Goal: Browse casually: Explore the website without a specific task or goal

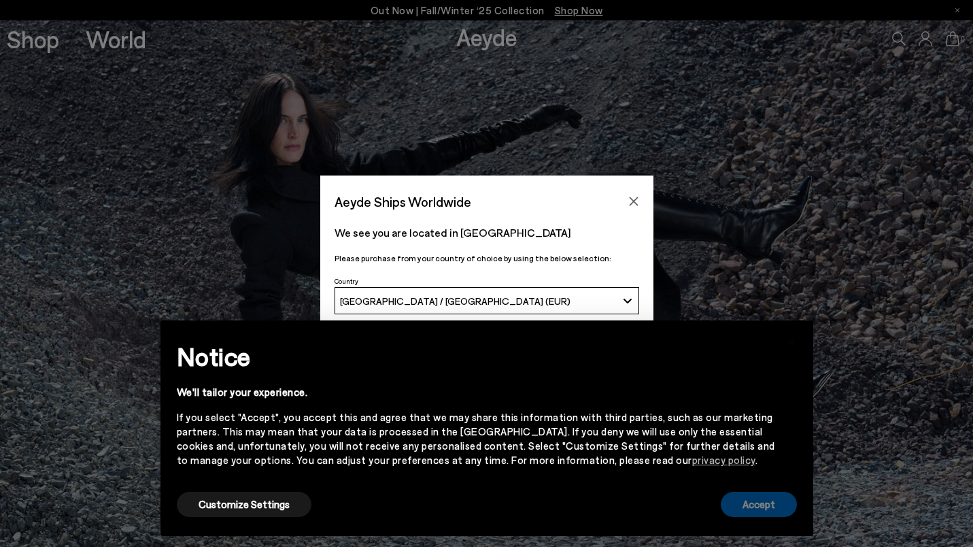
click at [750, 501] on button "Accept" at bounding box center [759, 503] width 76 height 25
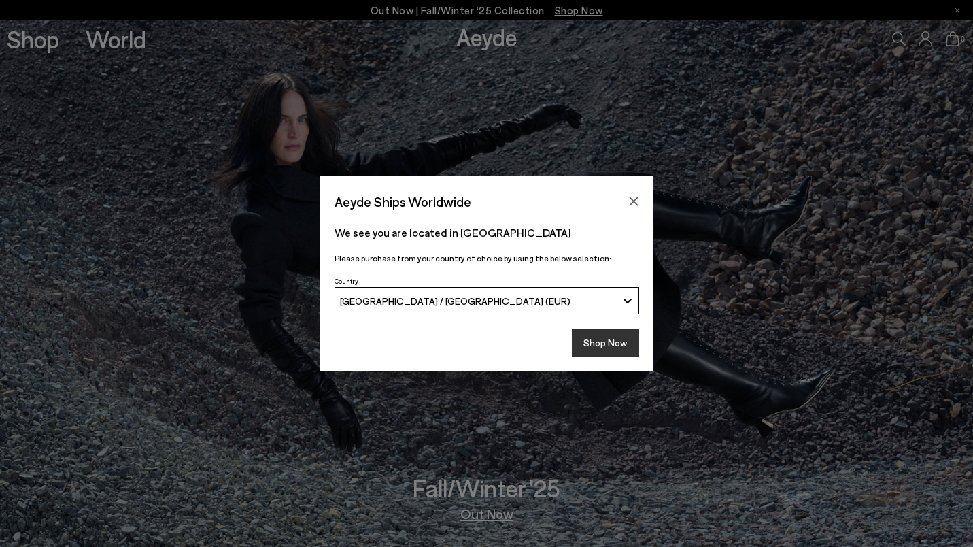
click at [608, 342] on button "Shop Now" at bounding box center [605, 342] width 67 height 29
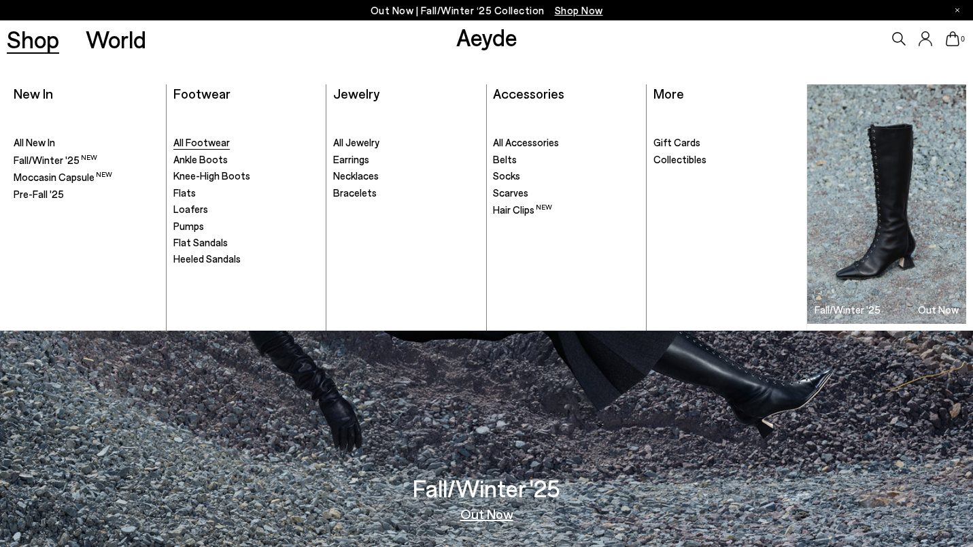
click at [191, 147] on span "All Footwear" at bounding box center [201, 142] width 56 height 12
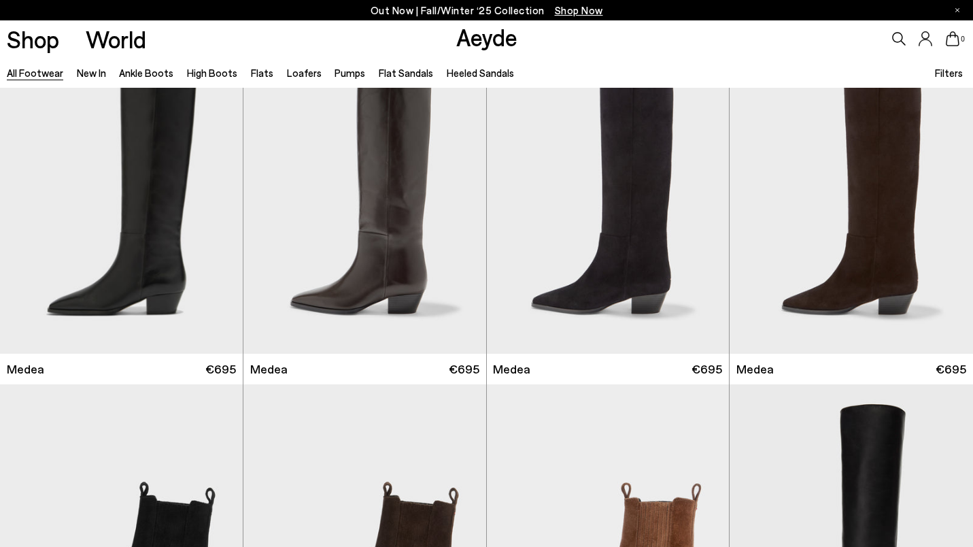
scroll to position [198, 0]
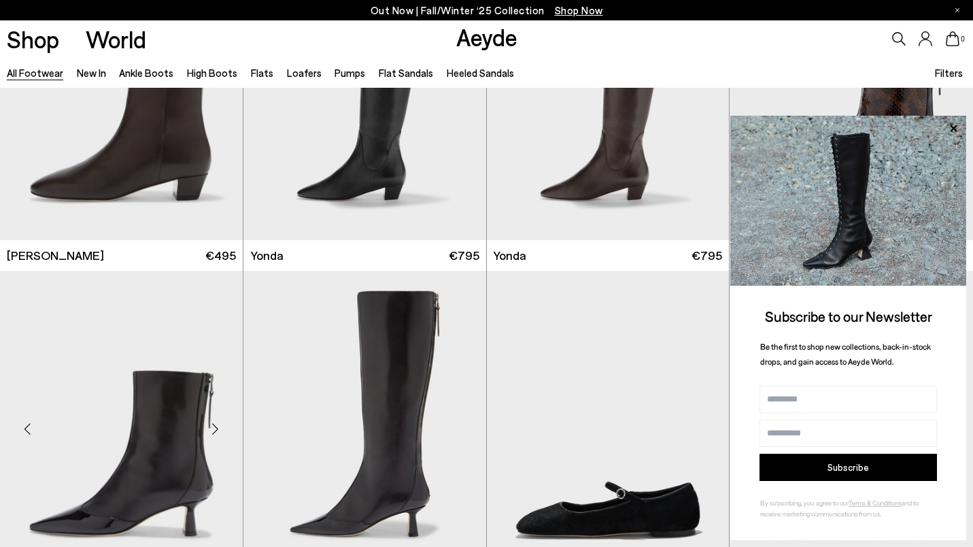
scroll to position [3448, 0]
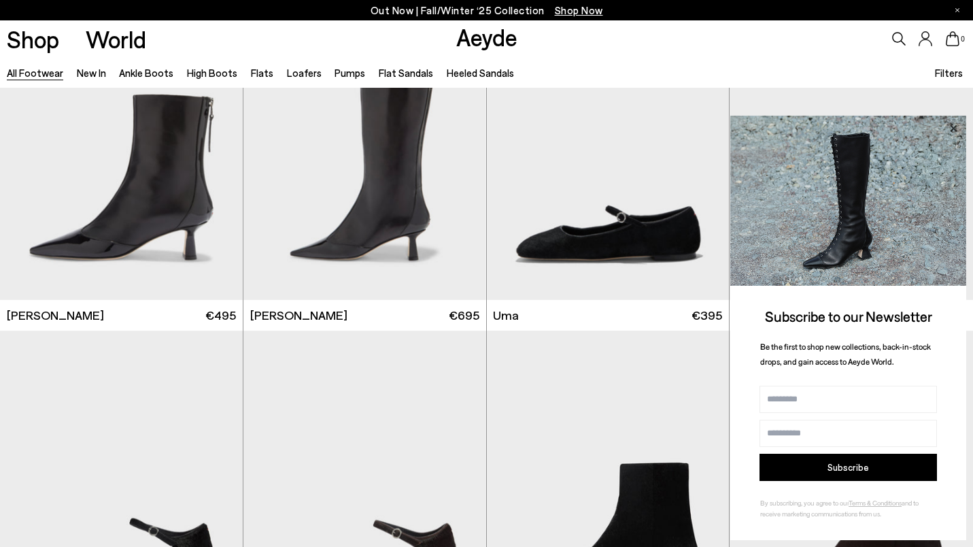
click at [955, 124] on icon at bounding box center [953, 129] width 18 height 18
click at [954, 129] on icon at bounding box center [953, 127] width 7 height 7
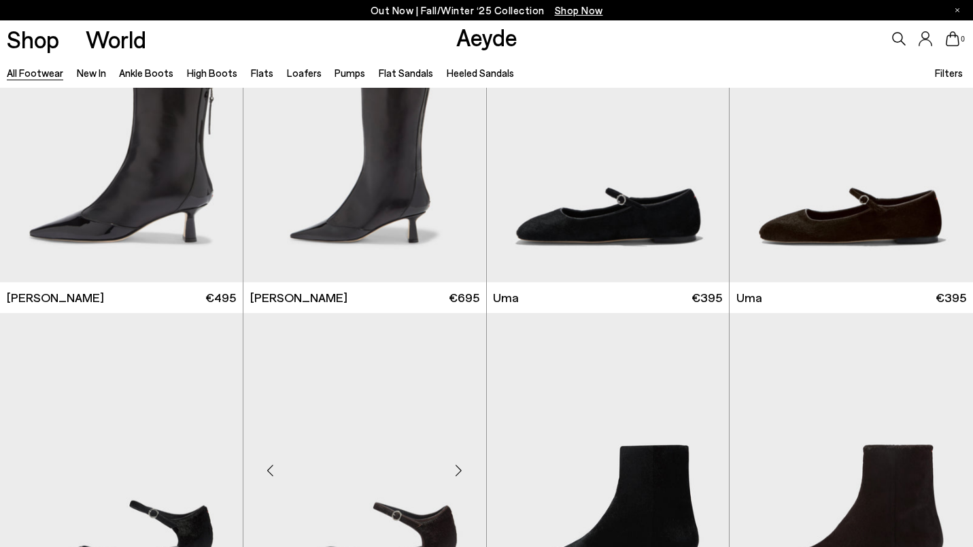
scroll to position [3411, 0]
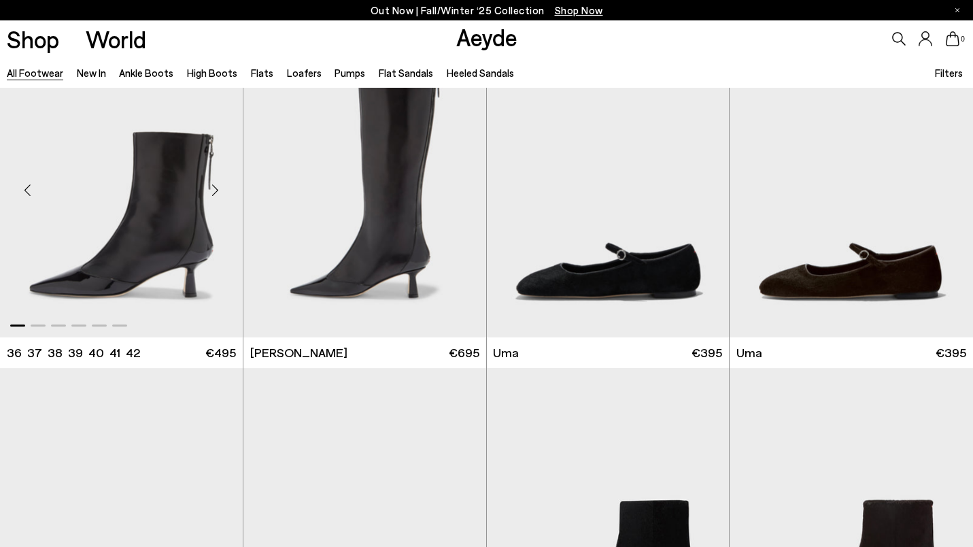
click at [213, 188] on div "Next slide" at bounding box center [215, 189] width 41 height 41
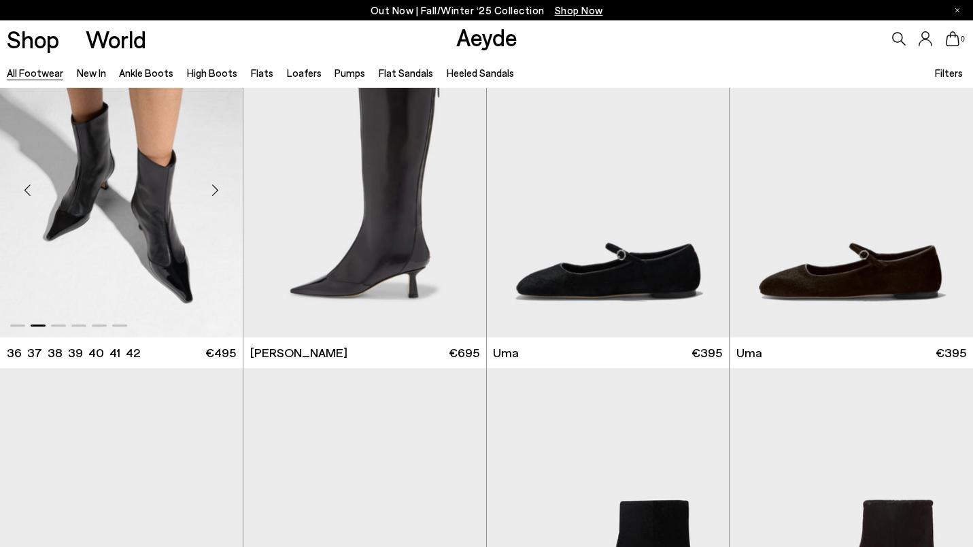
click at [213, 188] on div "Next slide" at bounding box center [215, 189] width 41 height 41
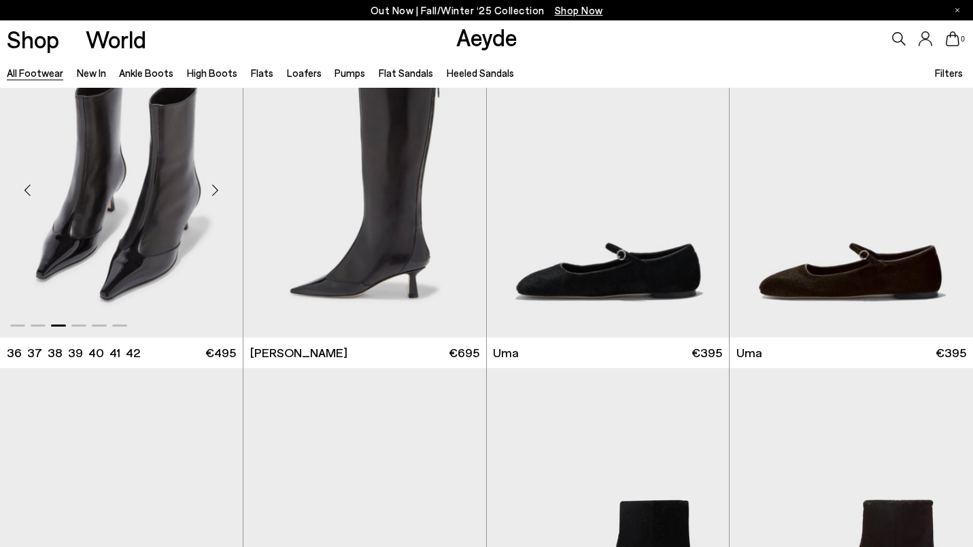
click at [213, 188] on div "Next slide" at bounding box center [215, 189] width 41 height 41
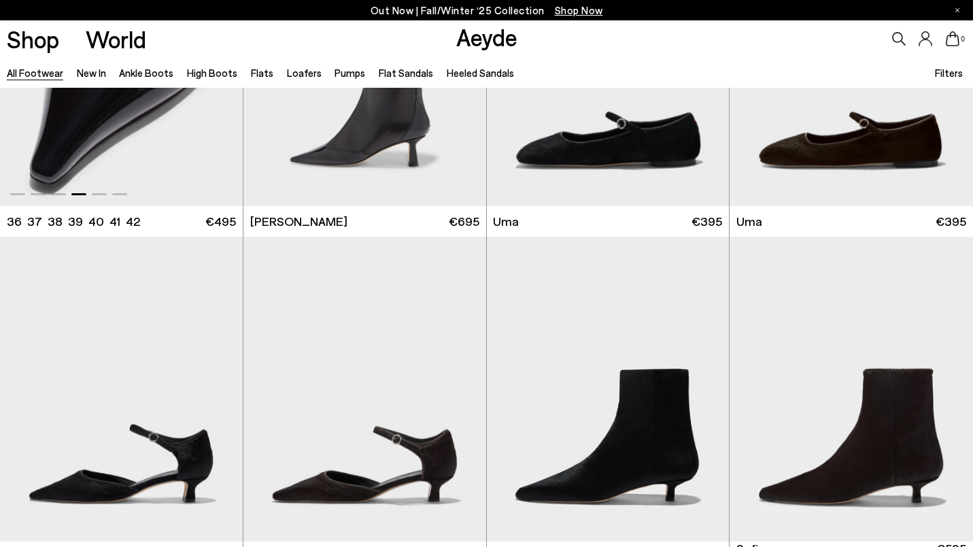
scroll to position [3790, 0]
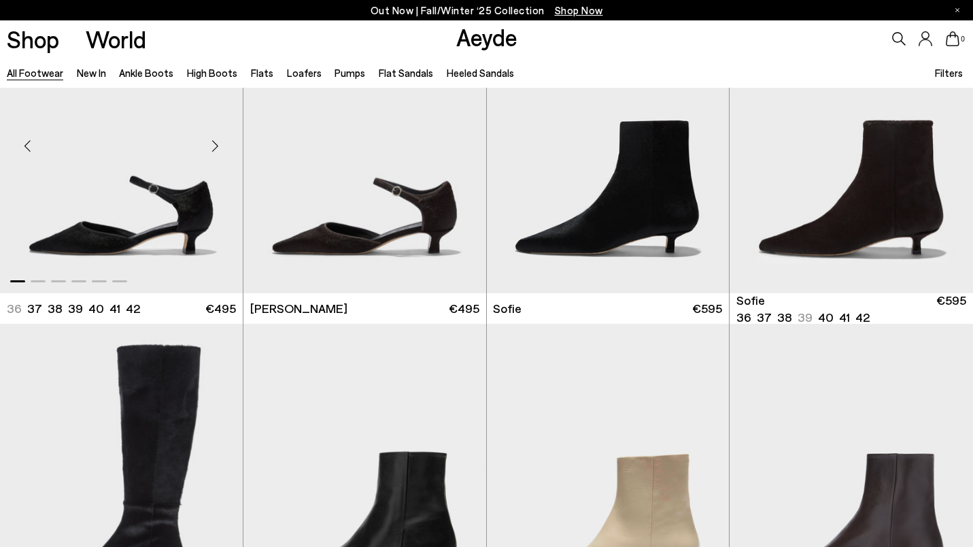
click at [214, 154] on div "Next slide" at bounding box center [215, 146] width 41 height 41
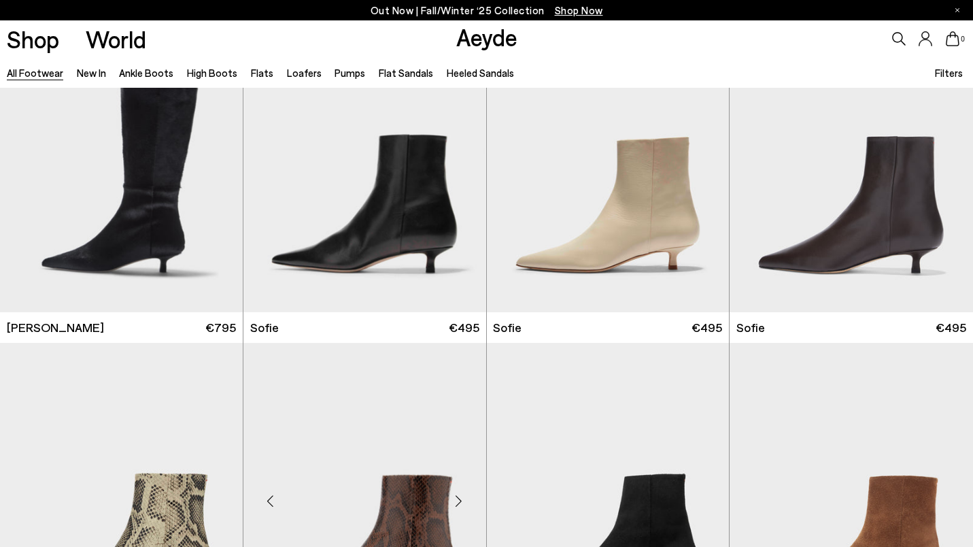
scroll to position [4095, 0]
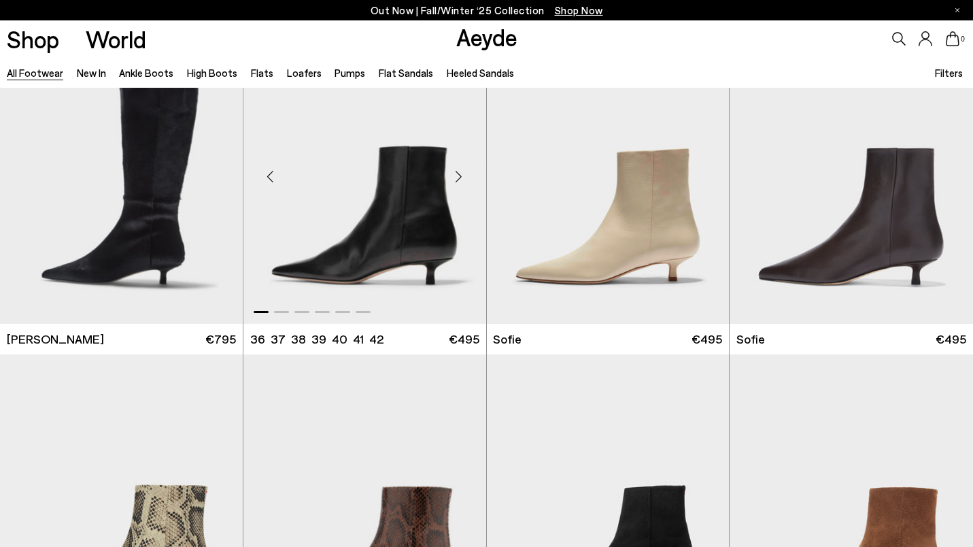
click at [458, 177] on div "Next slide" at bounding box center [458, 176] width 41 height 41
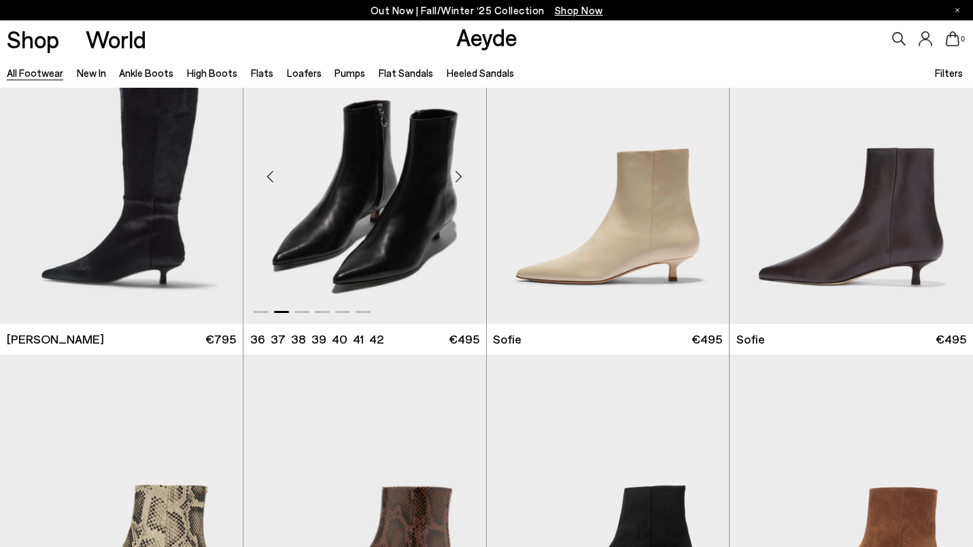
click at [458, 179] on div "Next slide" at bounding box center [458, 176] width 41 height 41
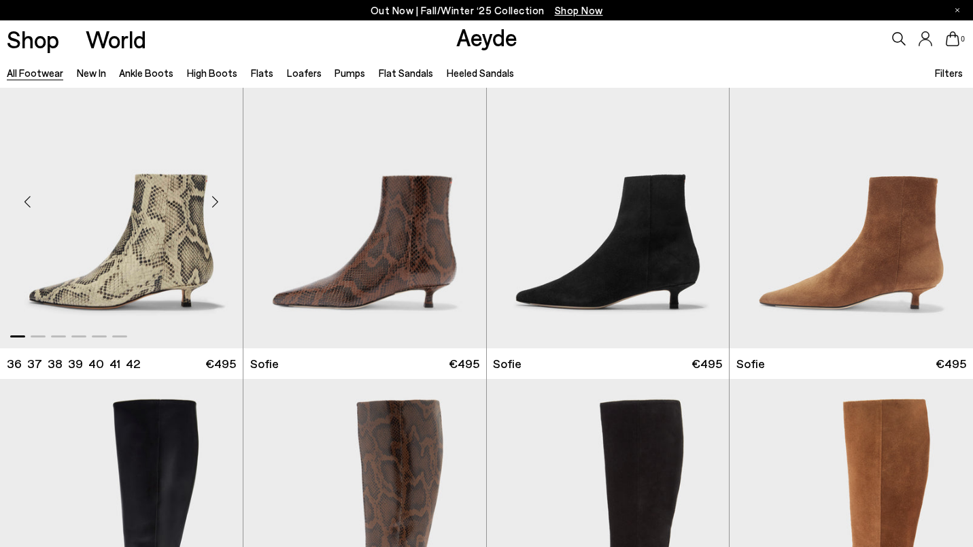
scroll to position [4412, 0]
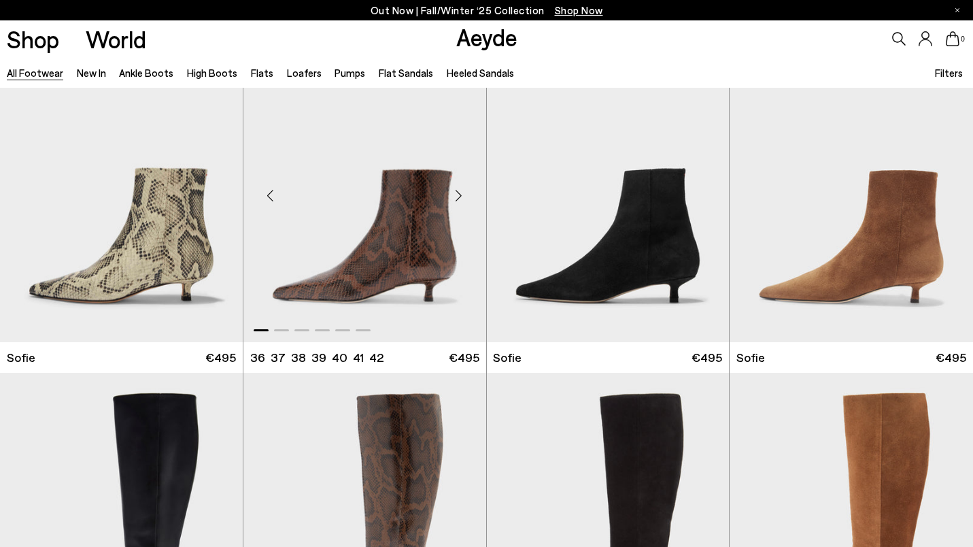
click at [461, 195] on div "Next slide" at bounding box center [458, 195] width 41 height 41
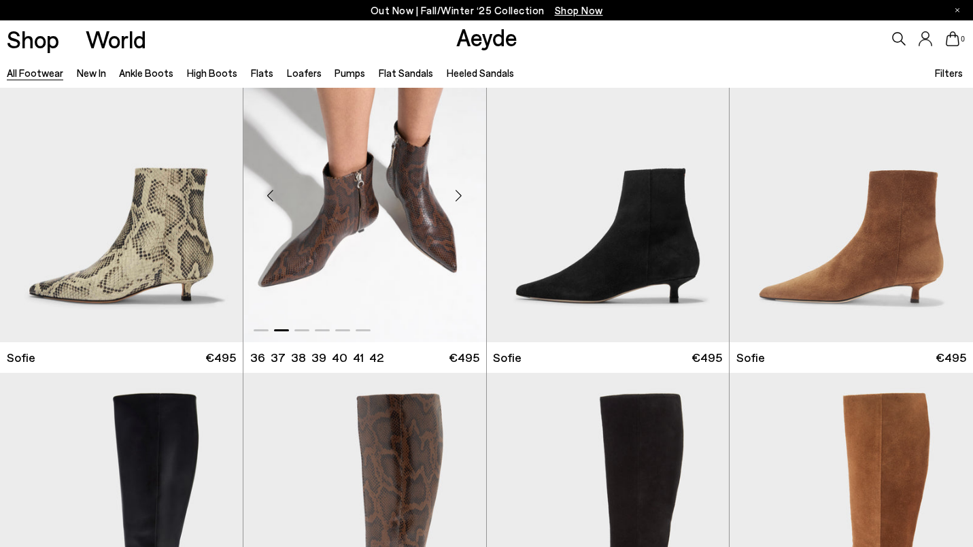
click at [461, 195] on div "Next slide" at bounding box center [458, 195] width 41 height 41
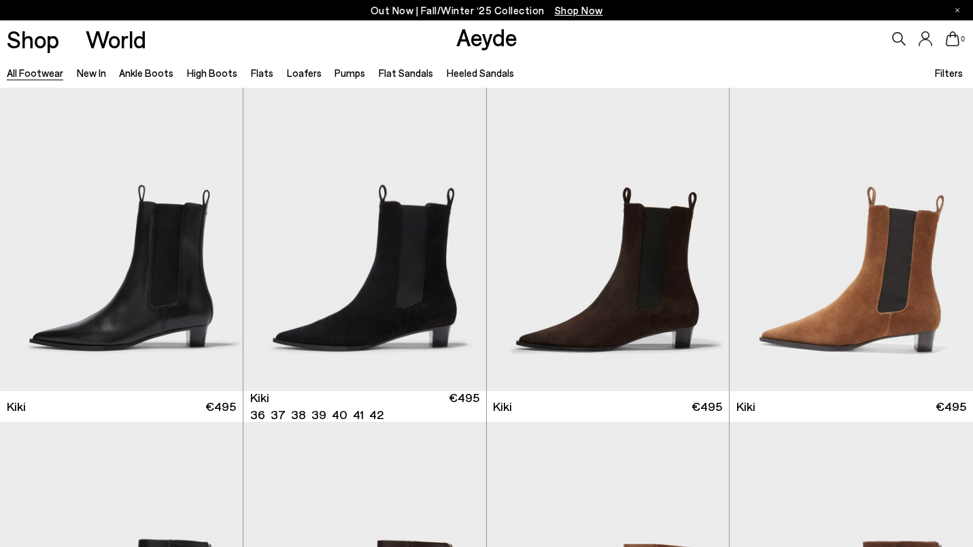
scroll to position [5125, 0]
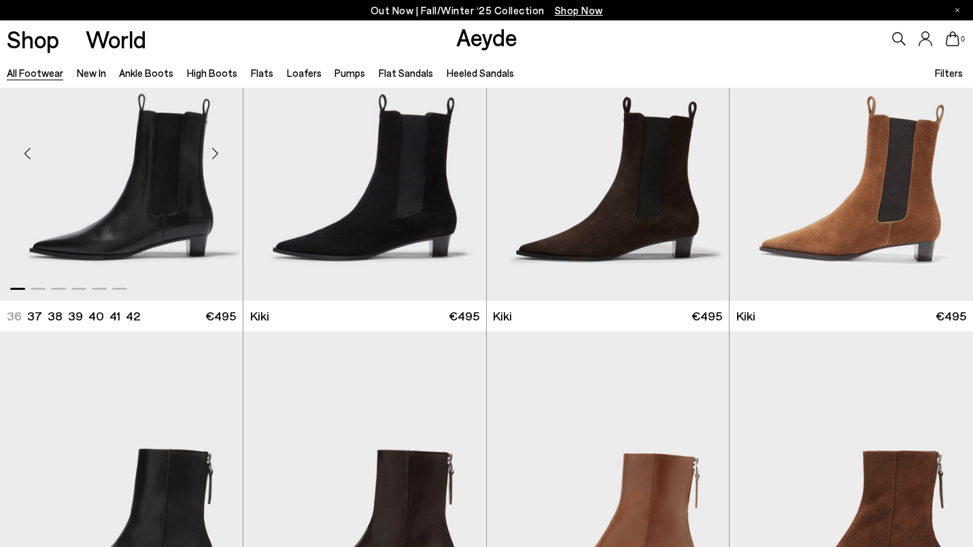
click at [218, 153] on div "Next slide" at bounding box center [215, 153] width 41 height 41
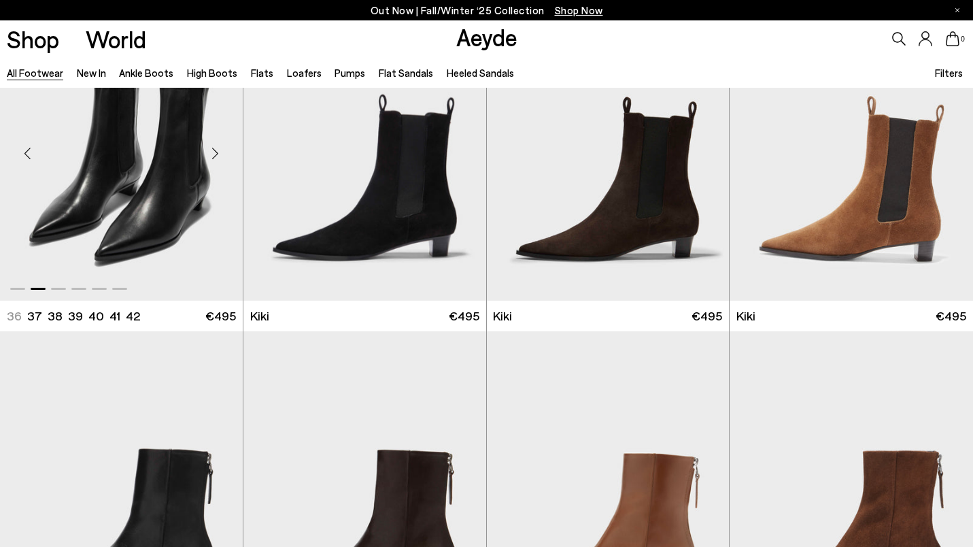
click at [219, 154] on div "Next slide" at bounding box center [215, 153] width 41 height 41
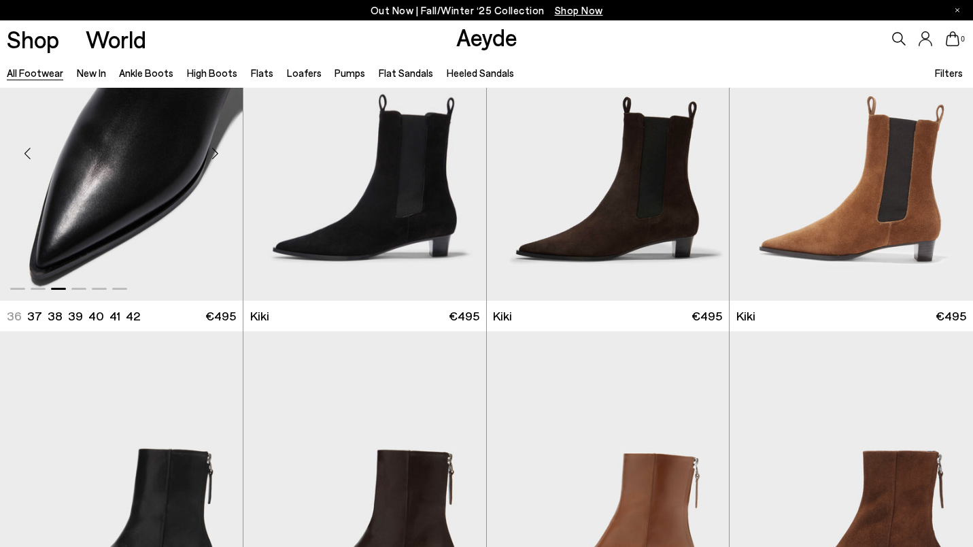
click at [219, 154] on div "Next slide" at bounding box center [215, 153] width 41 height 41
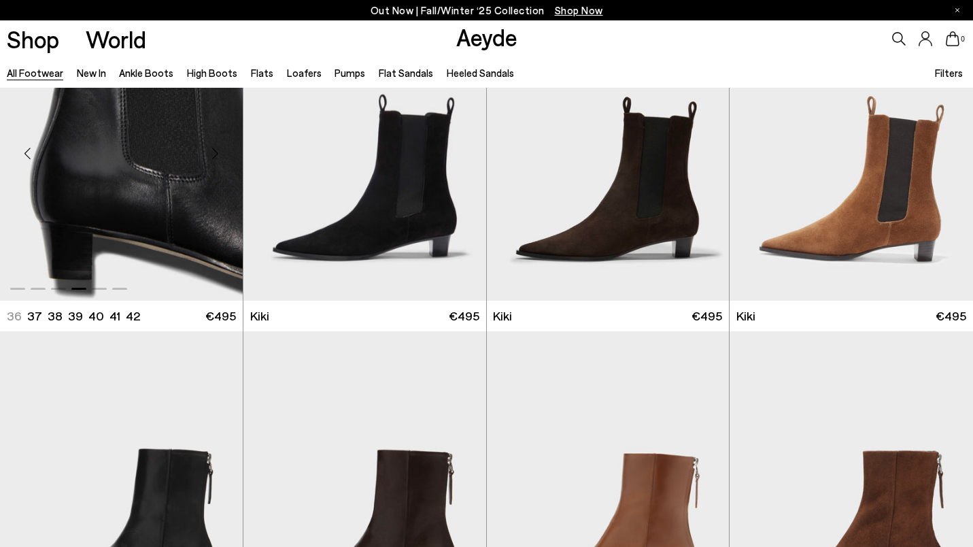
click at [219, 154] on div "Next slide" at bounding box center [215, 153] width 41 height 41
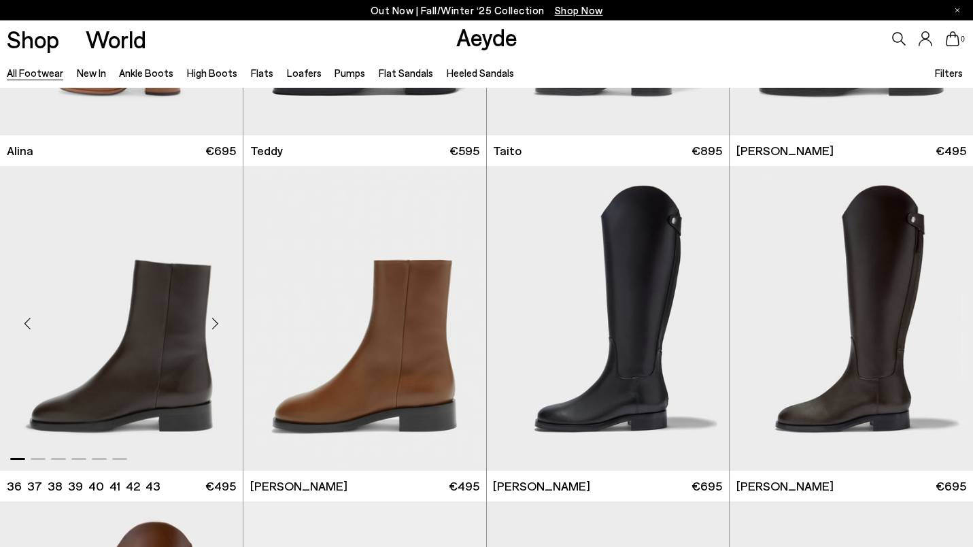
scroll to position [7668, 0]
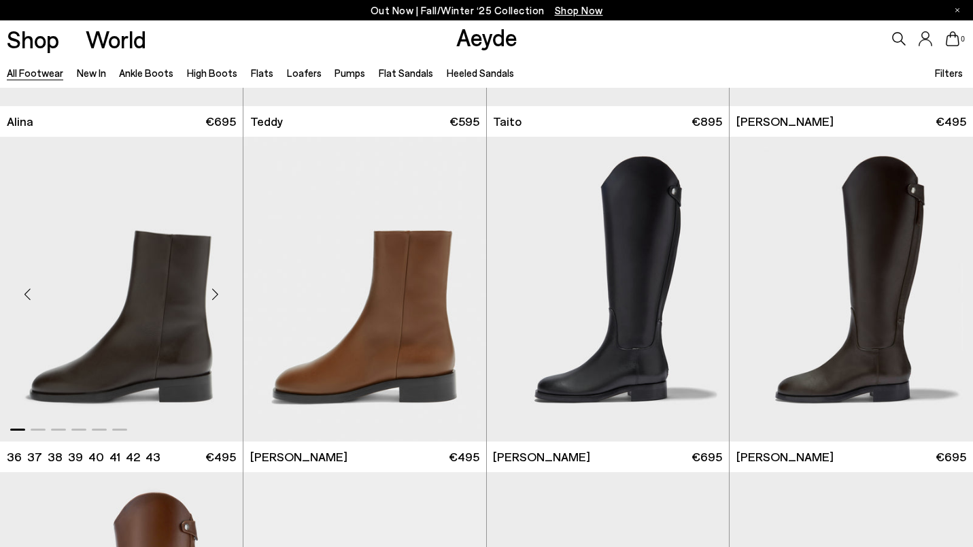
click at [217, 294] on div "Next slide" at bounding box center [215, 294] width 41 height 41
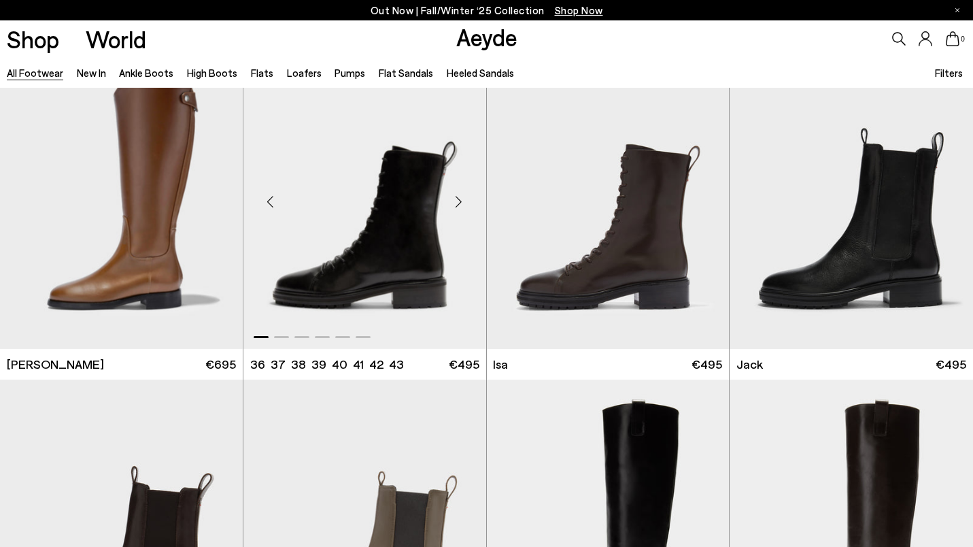
scroll to position [8083, 0]
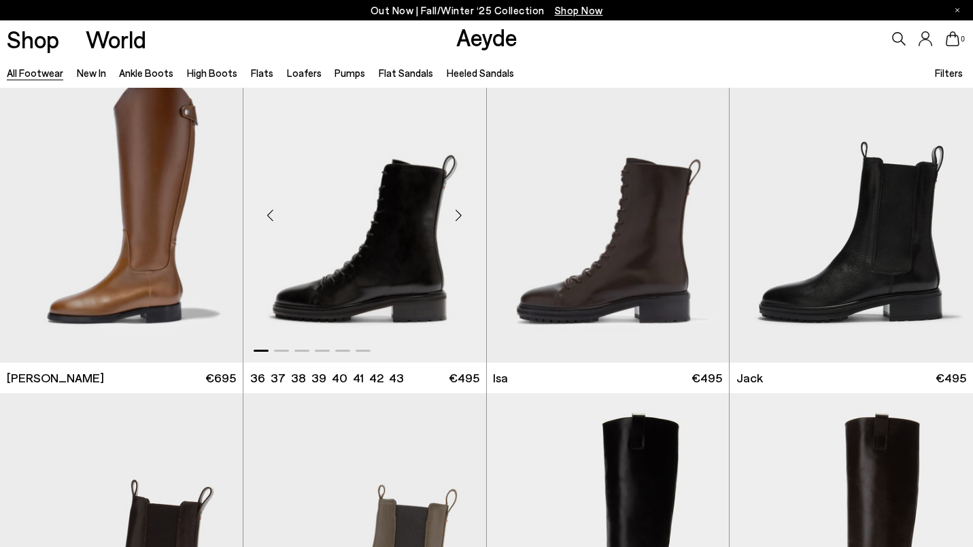
click at [459, 213] on div "Next slide" at bounding box center [458, 214] width 41 height 41
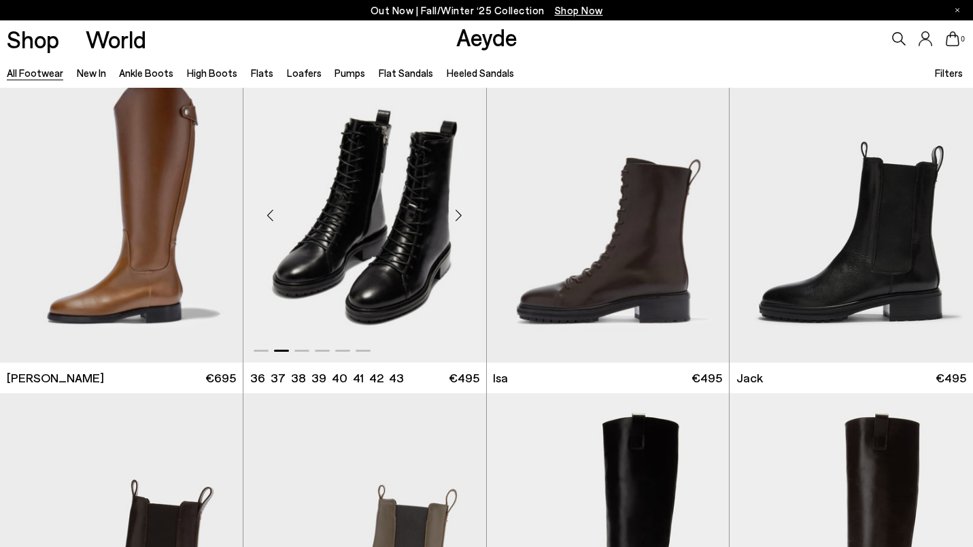
click at [459, 213] on div "Next slide" at bounding box center [458, 214] width 41 height 41
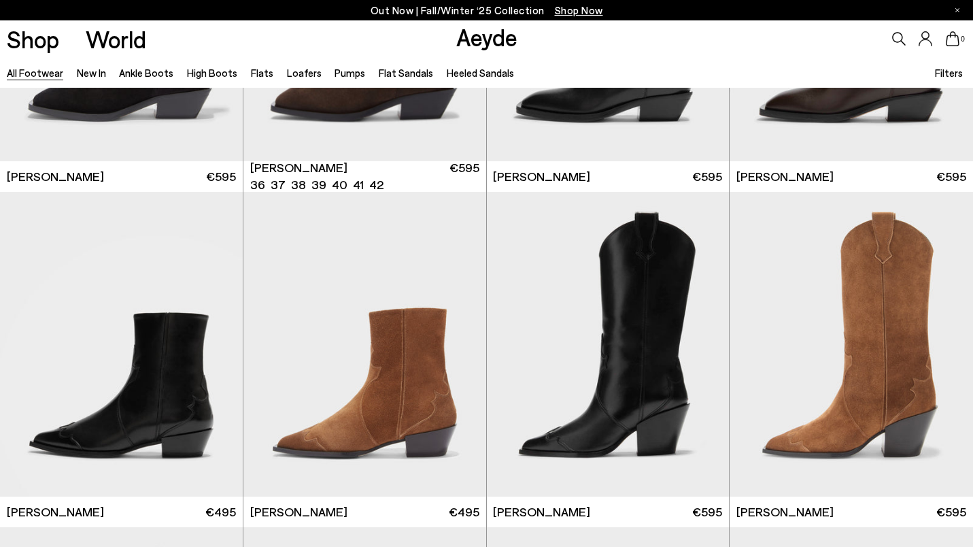
scroll to position [9995, 0]
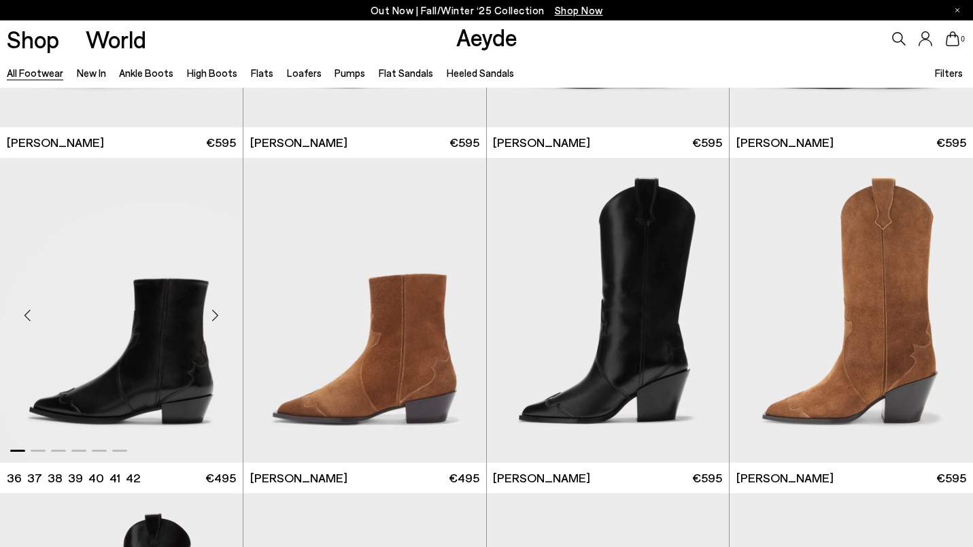
click at [219, 316] on div "Next slide" at bounding box center [215, 315] width 41 height 41
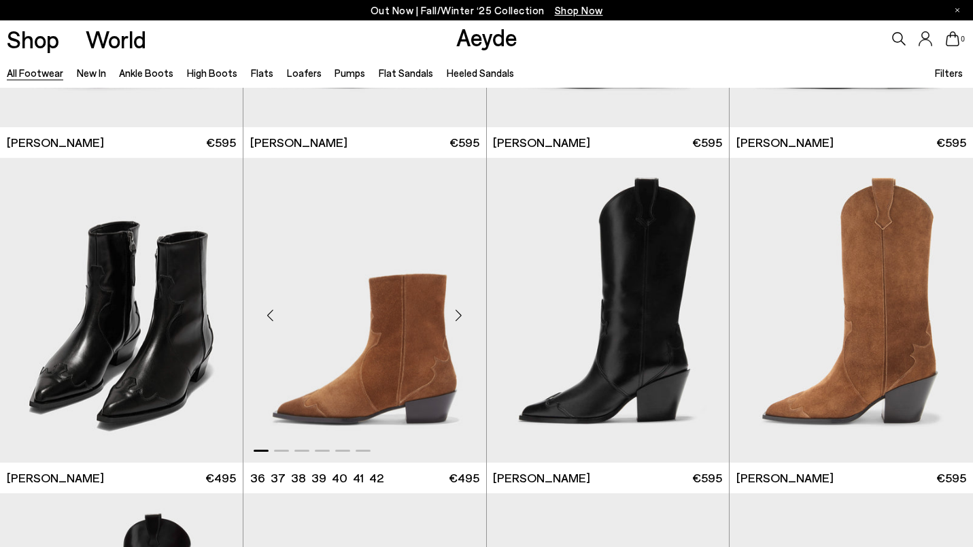
scroll to position [9745, 0]
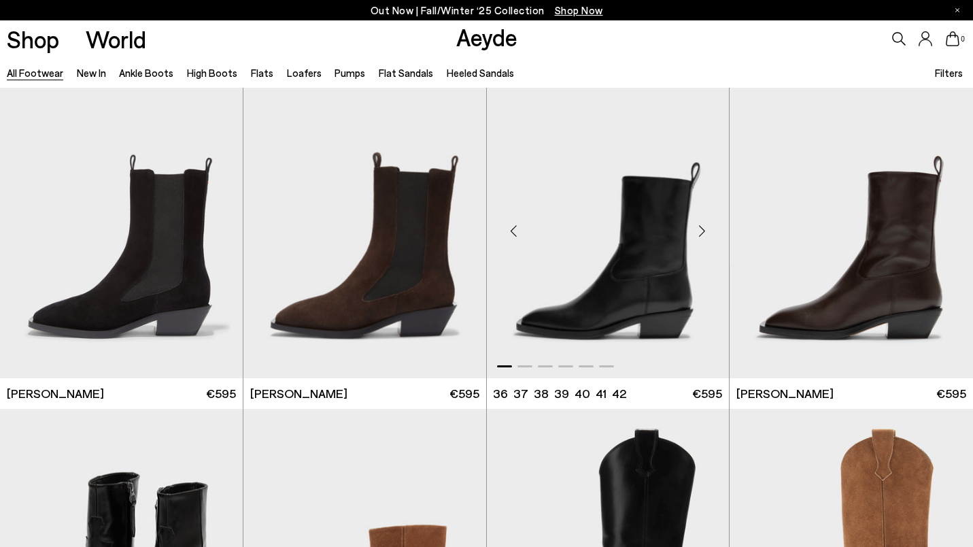
click at [695, 231] on div "Next slide" at bounding box center [701, 230] width 41 height 41
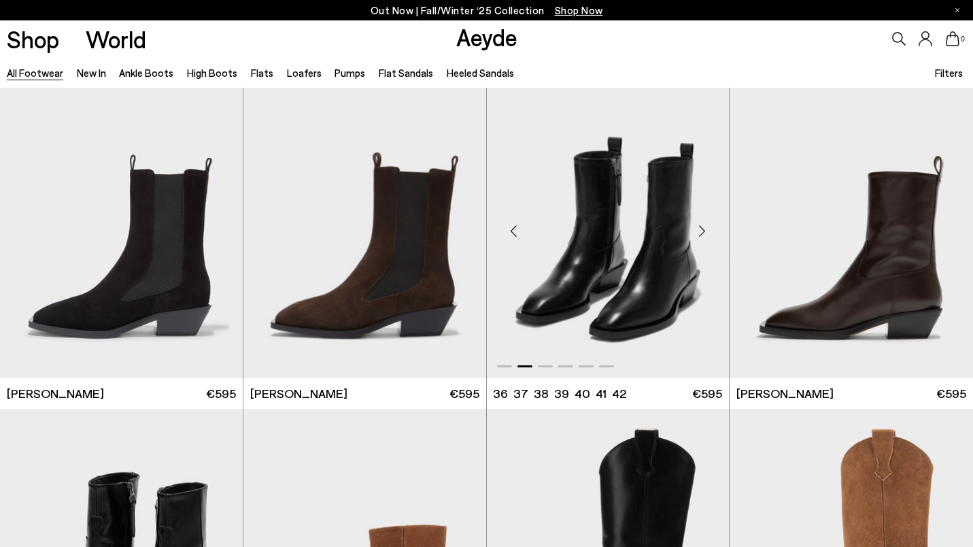
click at [695, 231] on div "Next slide" at bounding box center [701, 230] width 41 height 41
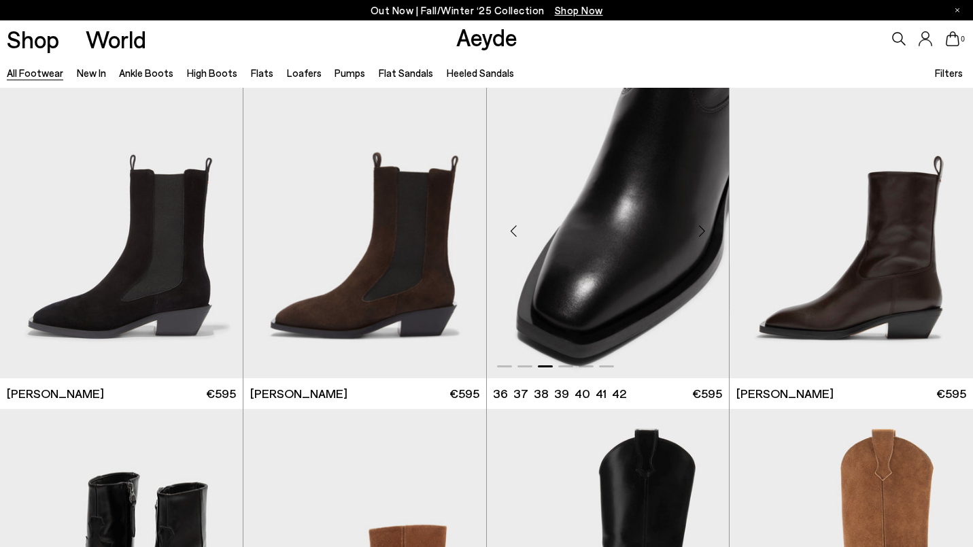
click at [695, 231] on div "Next slide" at bounding box center [701, 230] width 41 height 41
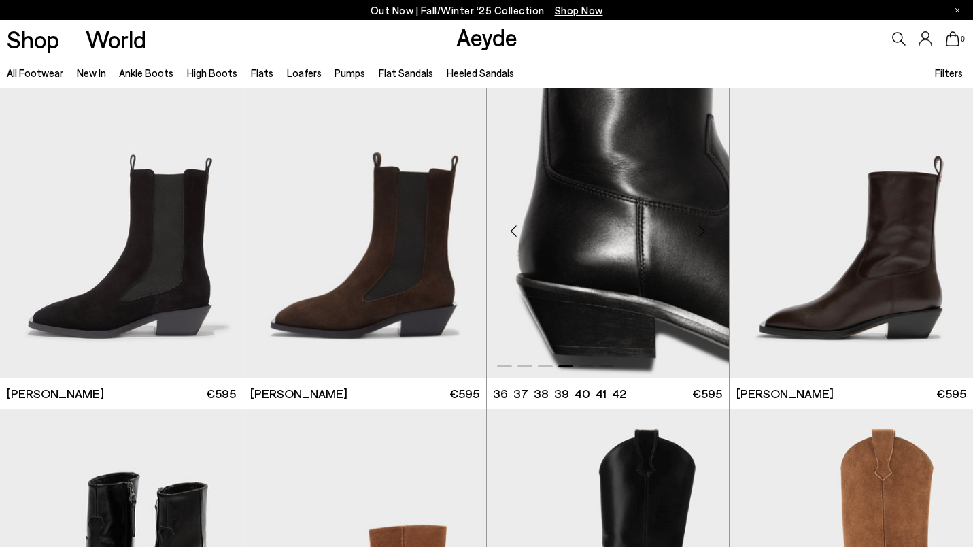
click at [695, 231] on div "Next slide" at bounding box center [701, 230] width 41 height 41
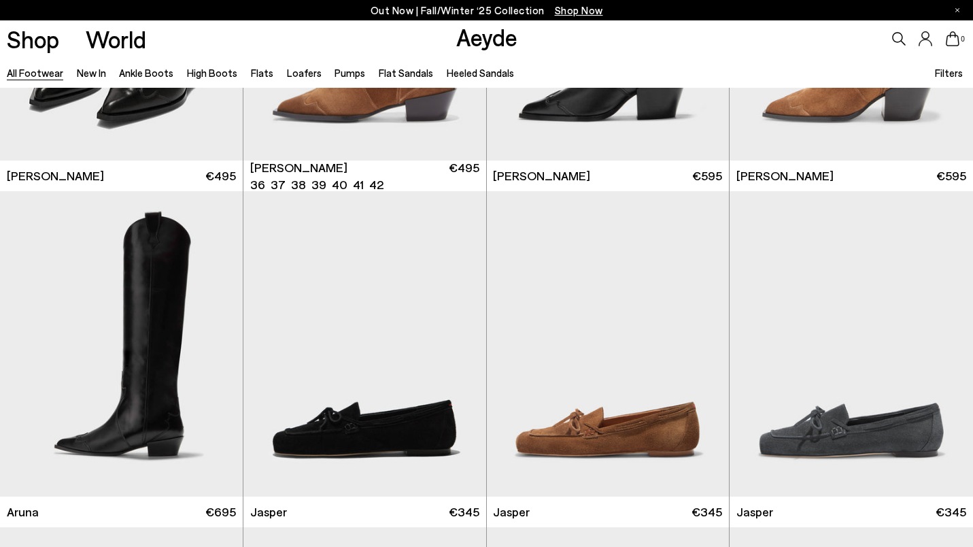
scroll to position [10374, 0]
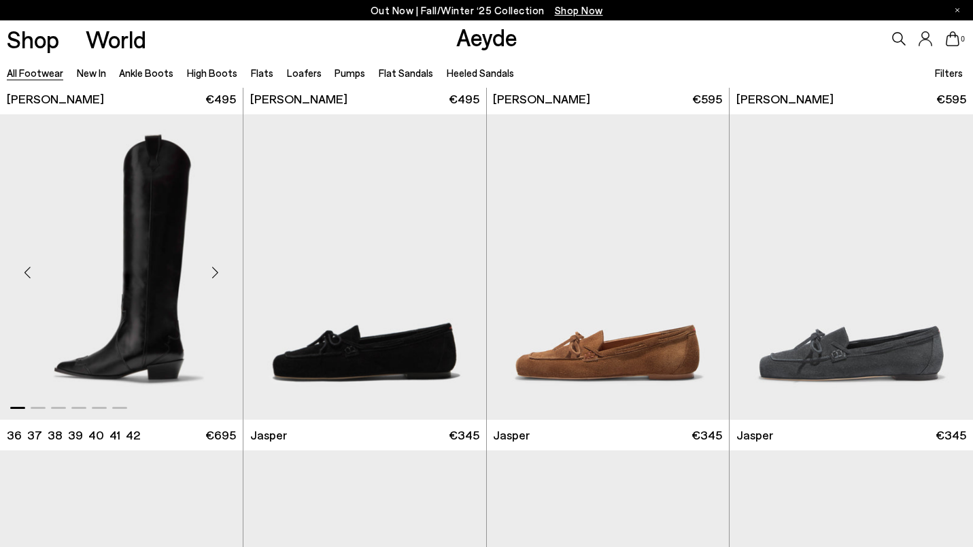
click at [225, 273] on div "Next slide" at bounding box center [215, 272] width 41 height 41
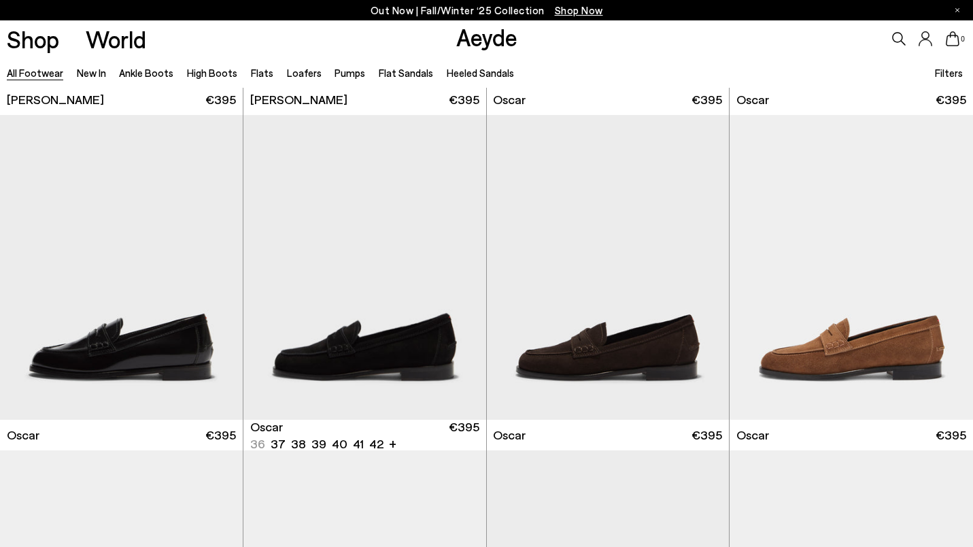
scroll to position [11785, 0]
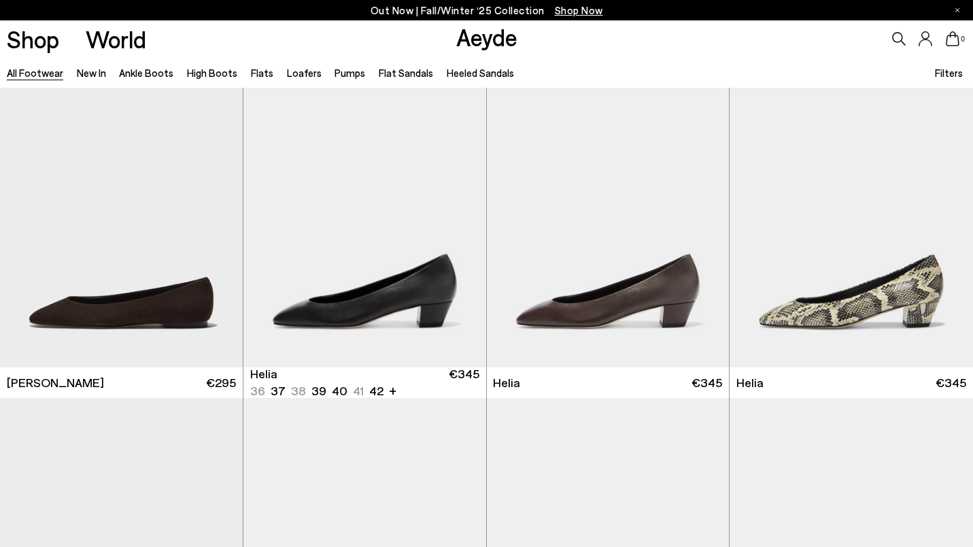
scroll to position [13056, 0]
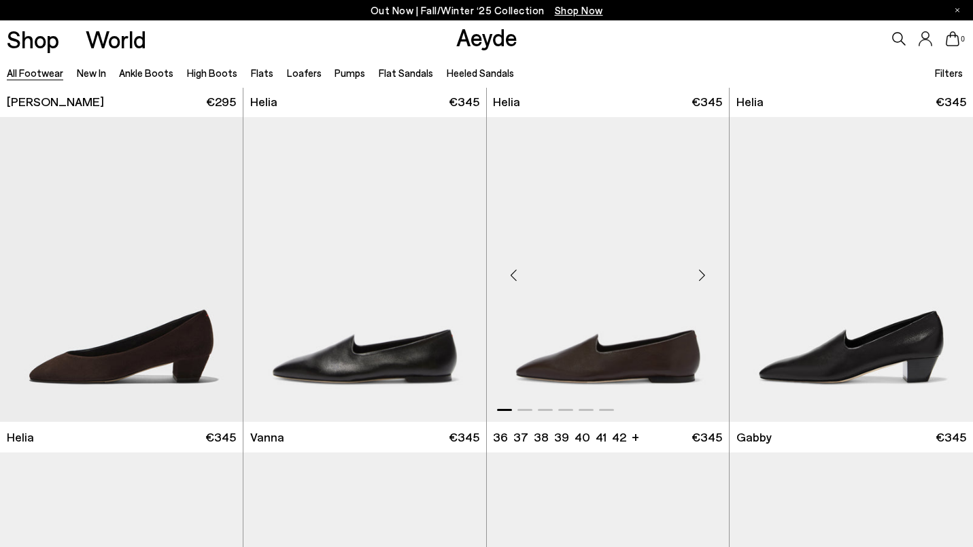
click at [700, 271] on div "Next slide" at bounding box center [701, 274] width 41 height 41
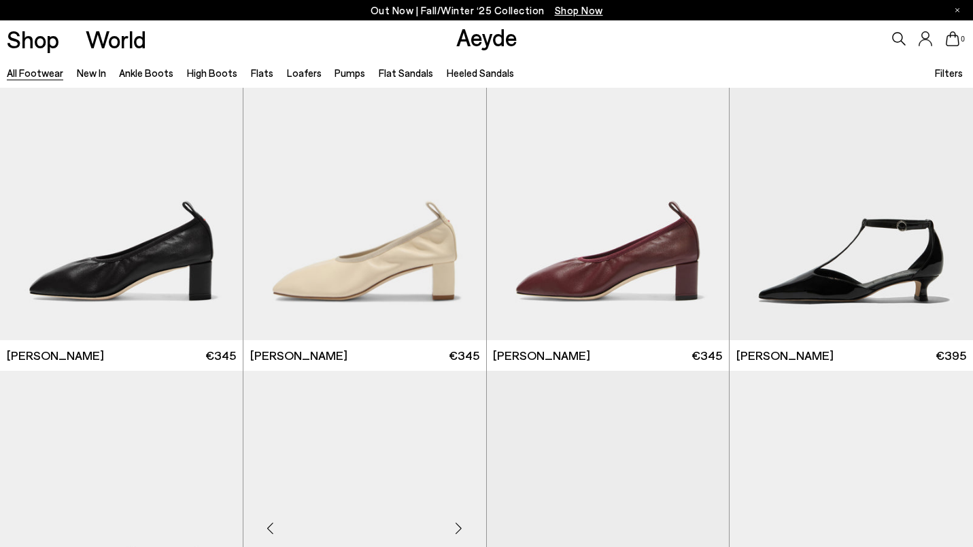
scroll to position [14053, 0]
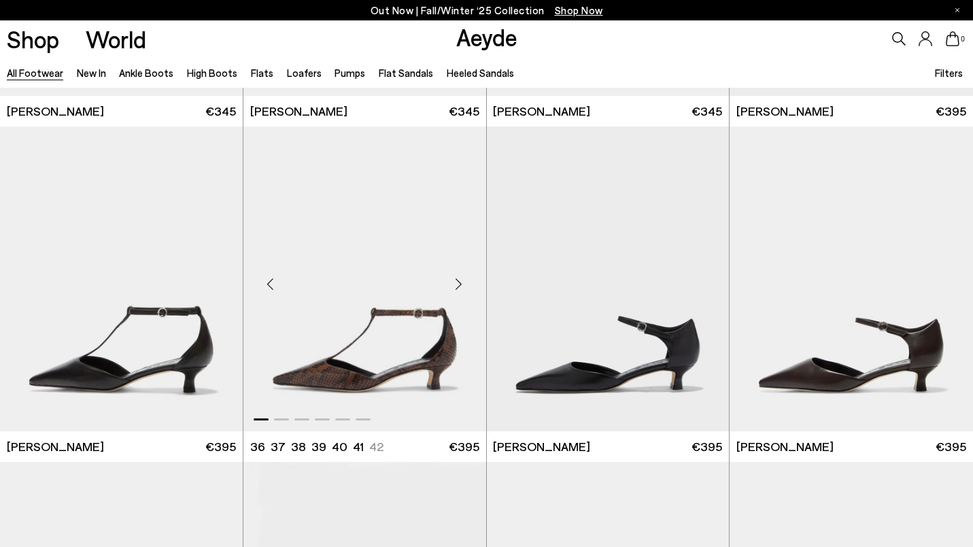
click at [459, 284] on div "Next slide" at bounding box center [458, 284] width 41 height 41
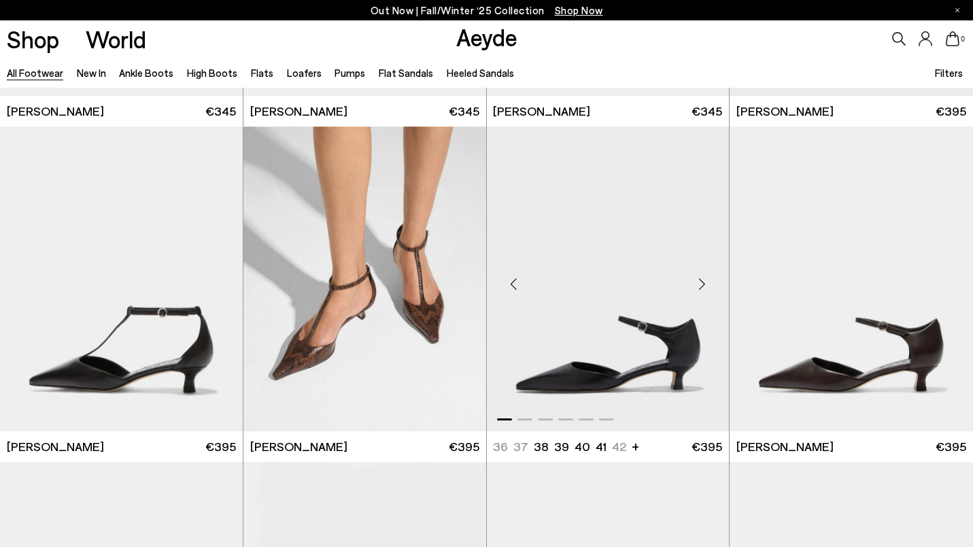
click at [703, 285] on div "Next slide" at bounding box center [701, 284] width 41 height 41
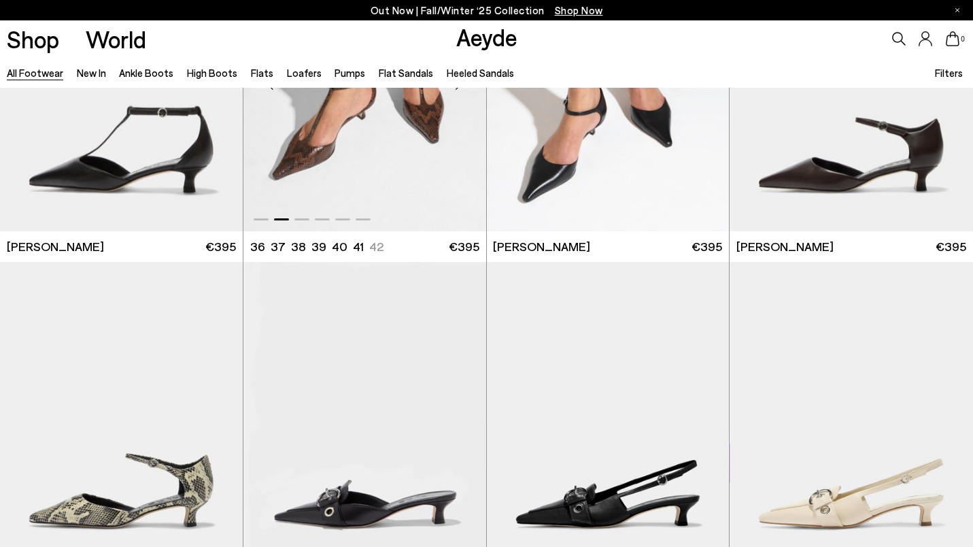
scroll to position [14382, 0]
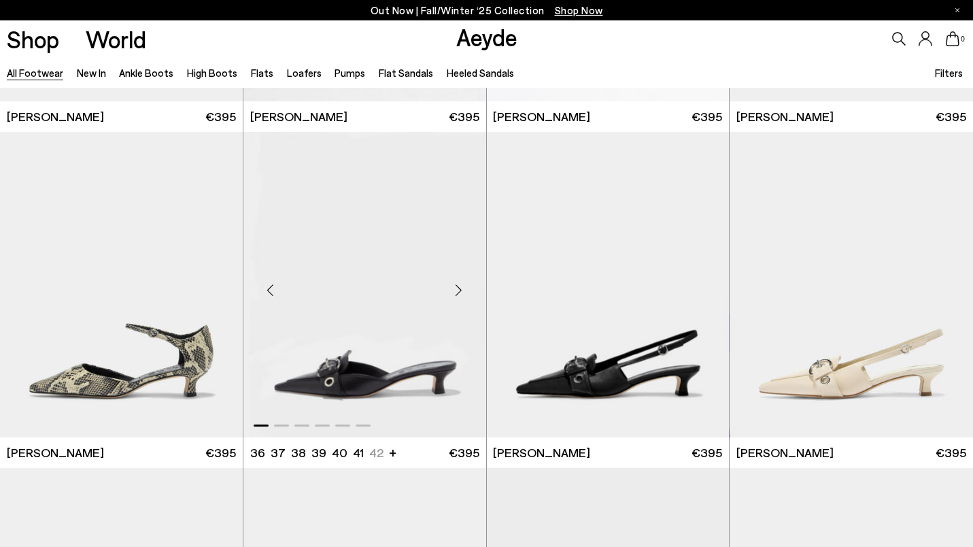
click at [460, 288] on div "Next slide" at bounding box center [458, 289] width 41 height 41
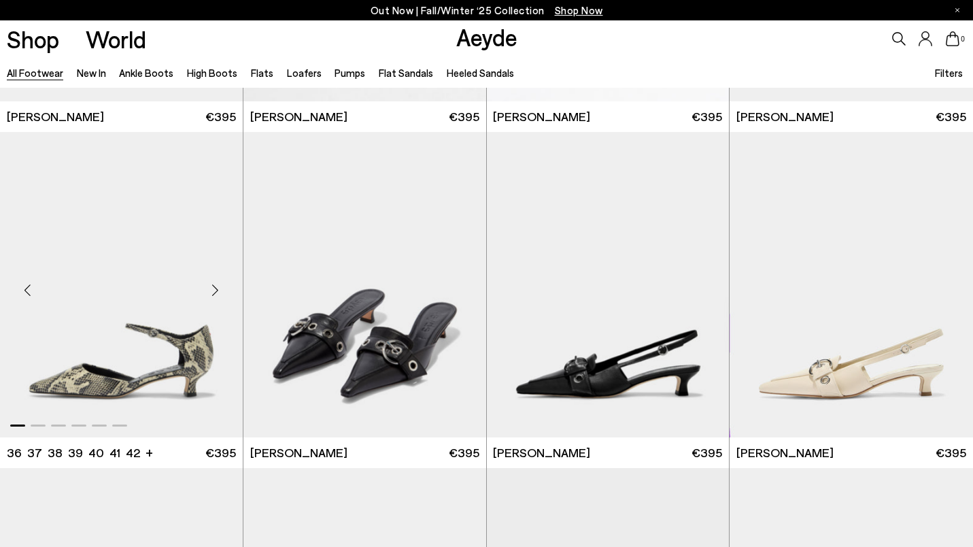
scroll to position [14643, 0]
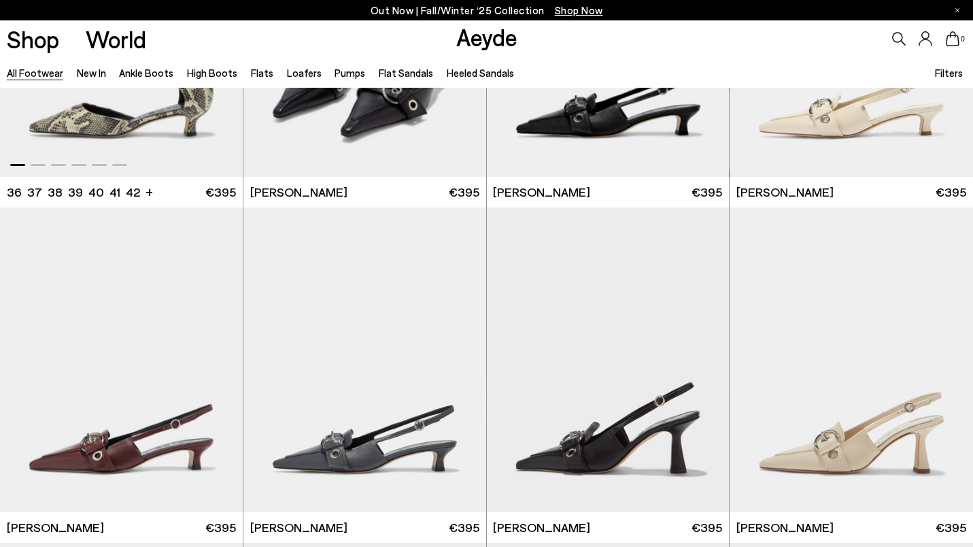
scroll to position [14364, 0]
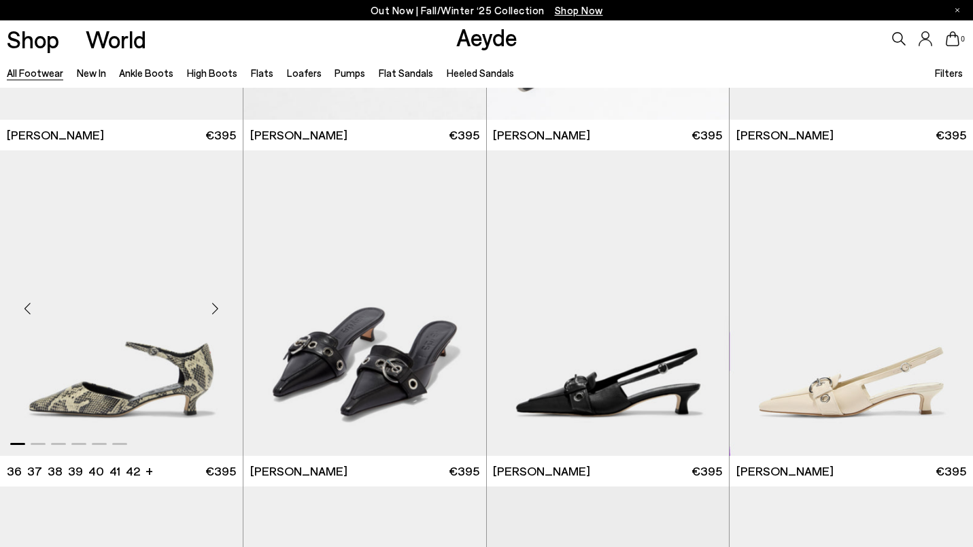
click at [217, 300] on div "Next slide" at bounding box center [215, 308] width 41 height 41
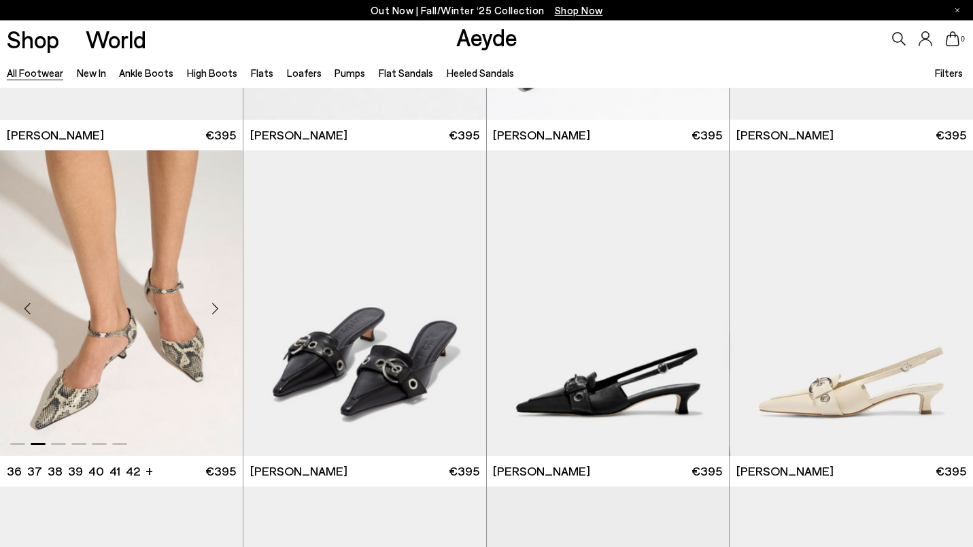
click at [217, 301] on div "Next slide" at bounding box center [215, 308] width 41 height 41
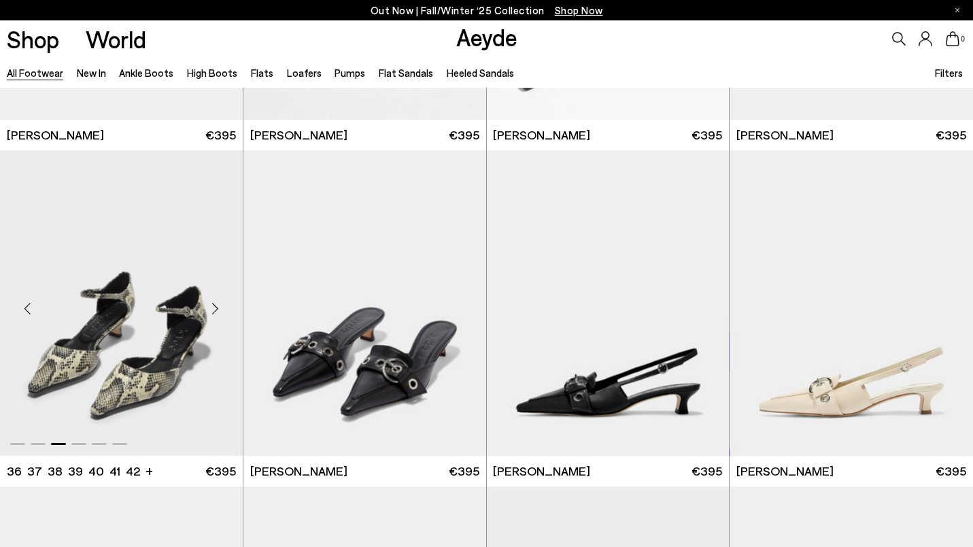
click at [217, 301] on div "Next slide" at bounding box center [215, 308] width 41 height 41
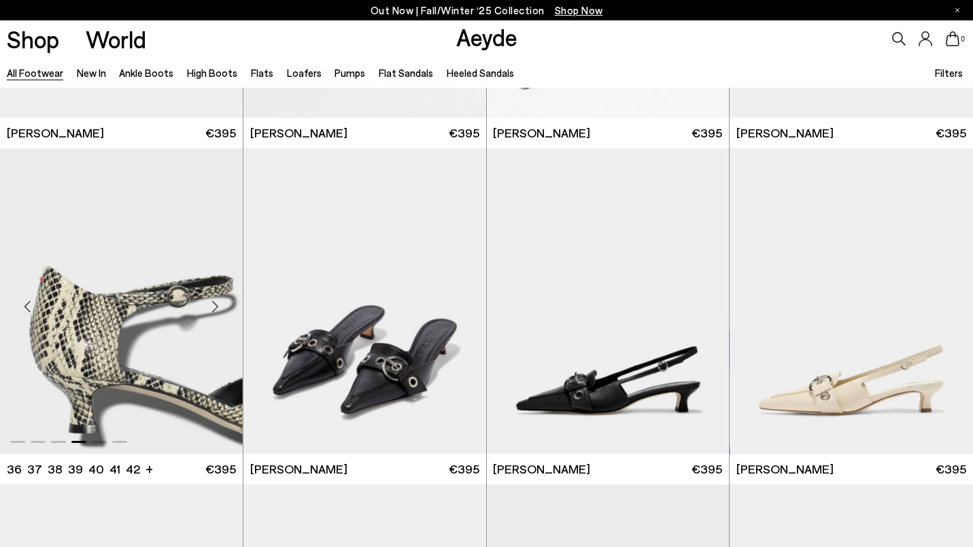
scroll to position [14367, 0]
click at [218, 301] on div "Next slide" at bounding box center [215, 305] width 41 height 41
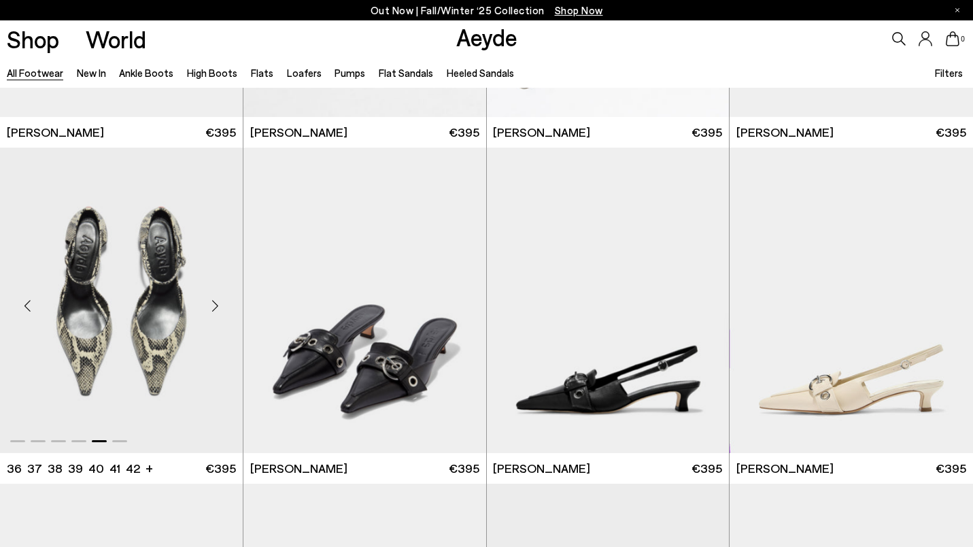
click at [218, 305] on div "Next slide" at bounding box center [215, 305] width 41 height 41
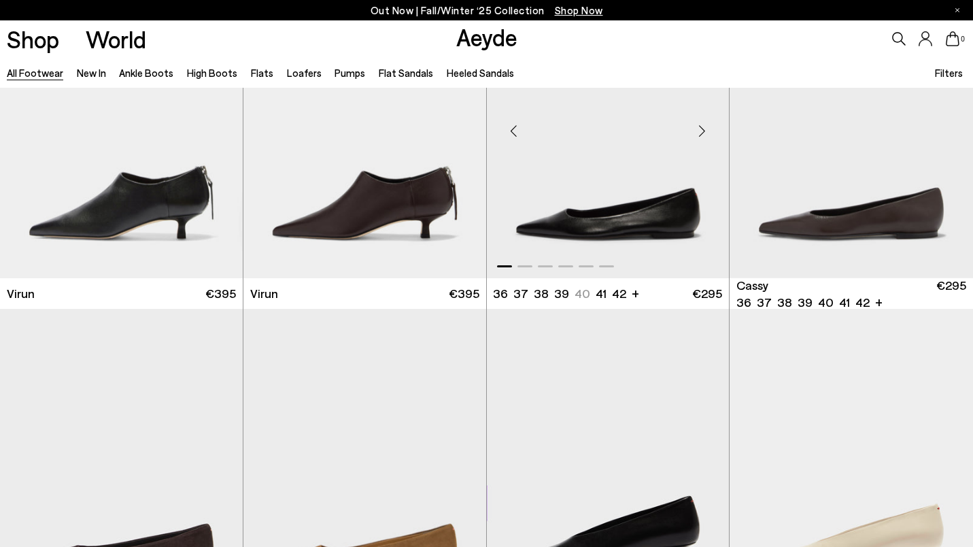
scroll to position [15801, 0]
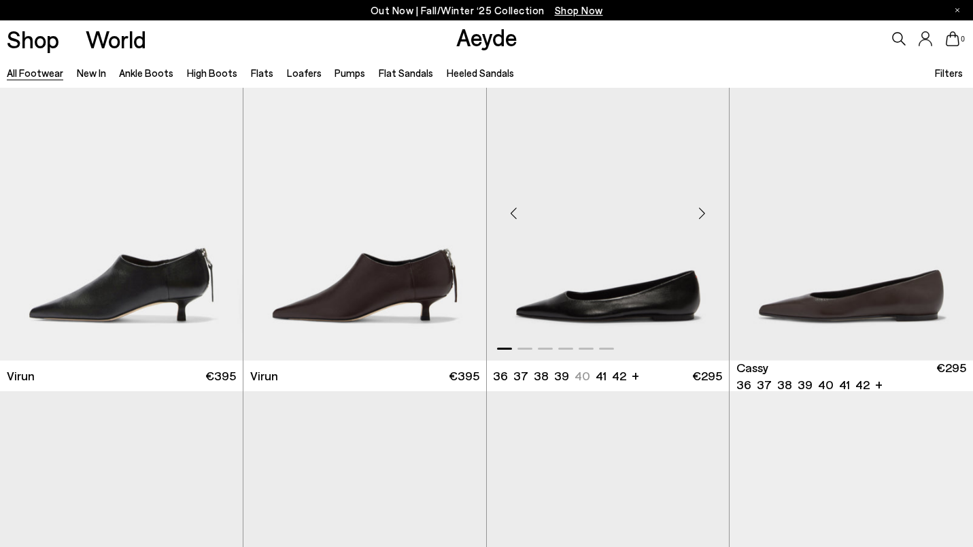
click at [702, 216] on div "Next slide" at bounding box center [701, 213] width 41 height 41
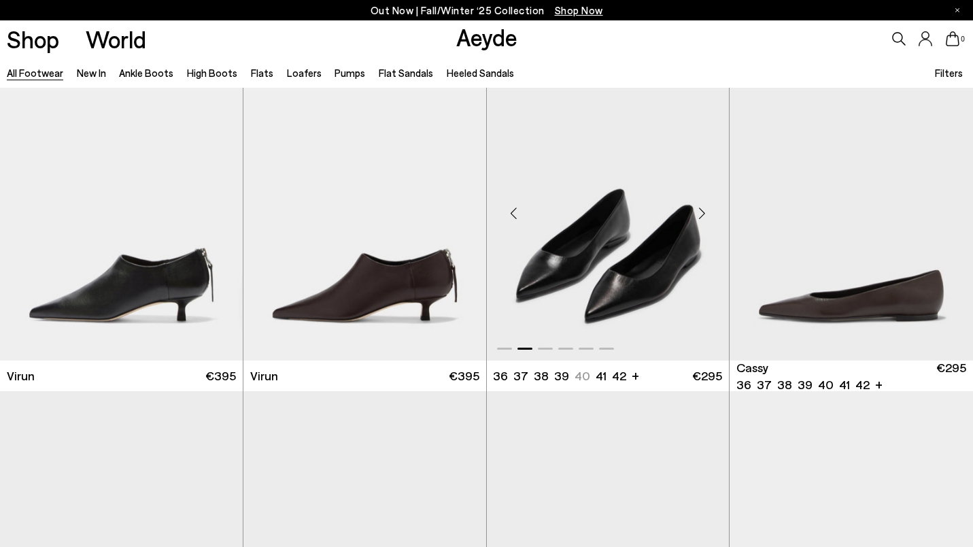
click at [702, 216] on div "Next slide" at bounding box center [701, 213] width 41 height 41
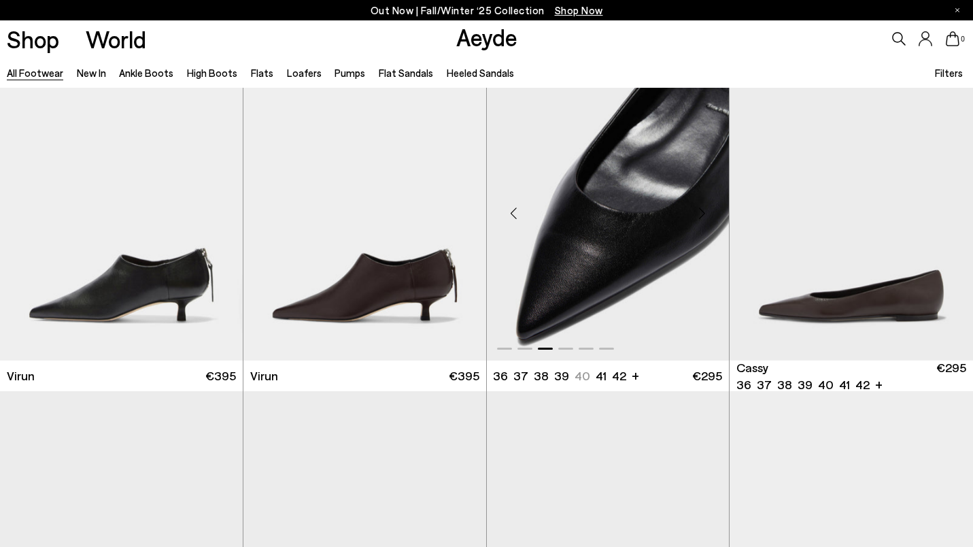
click at [702, 216] on div "Next slide" at bounding box center [701, 213] width 41 height 41
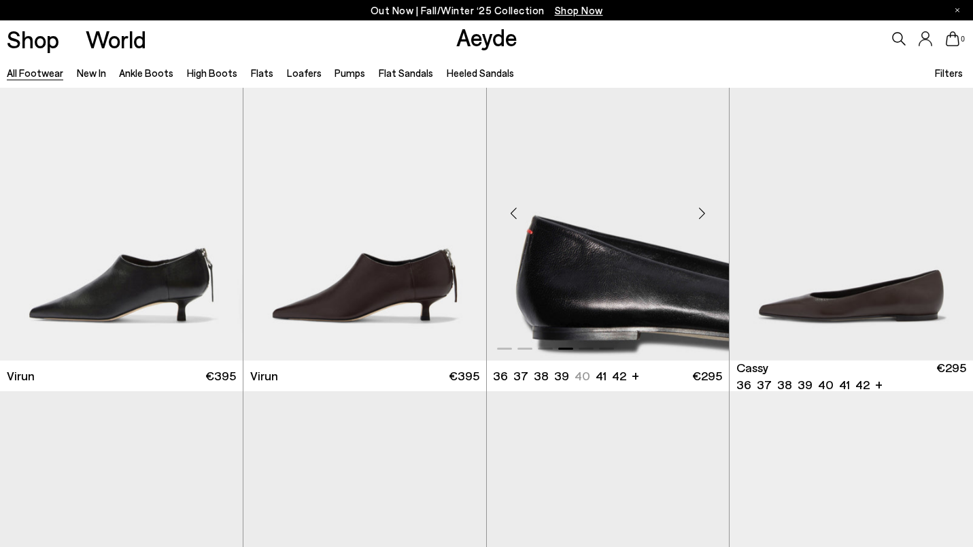
click at [702, 216] on div "Next slide" at bounding box center [701, 213] width 41 height 41
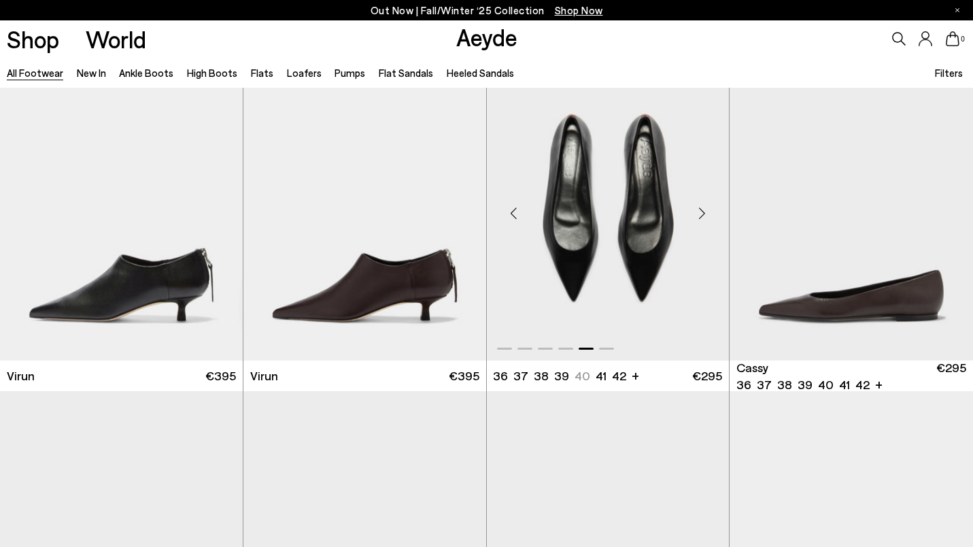
click at [702, 216] on div "Next slide" at bounding box center [701, 213] width 41 height 41
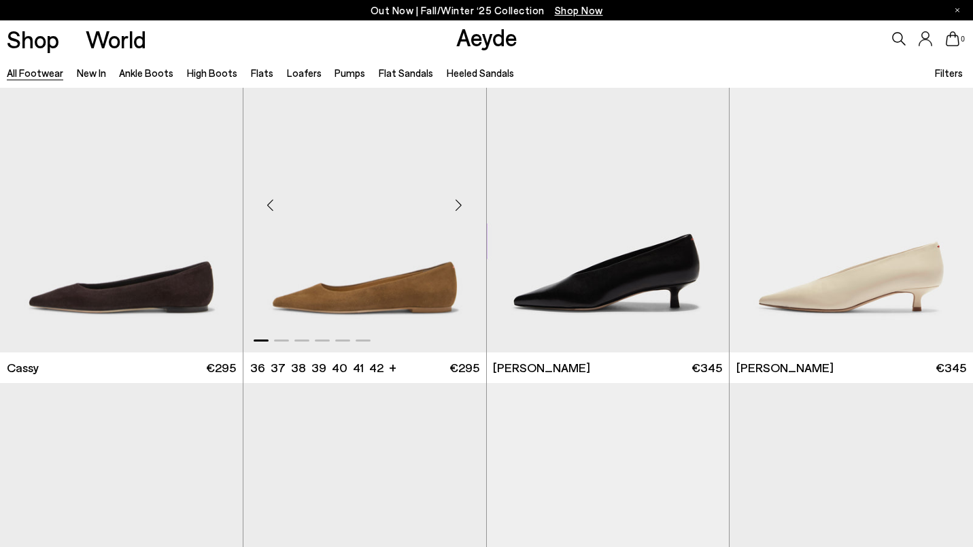
scroll to position [16079, 0]
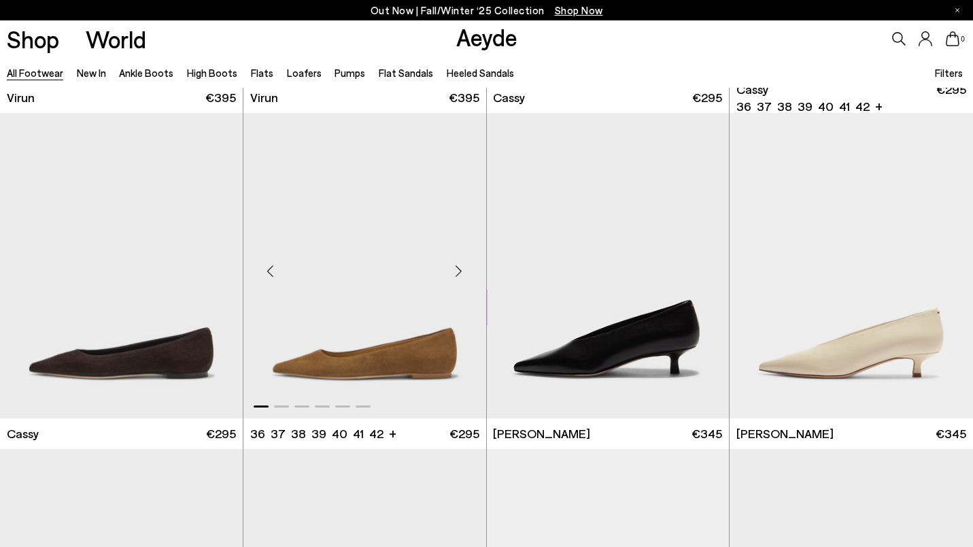
click at [461, 268] on div "Next slide" at bounding box center [458, 270] width 41 height 41
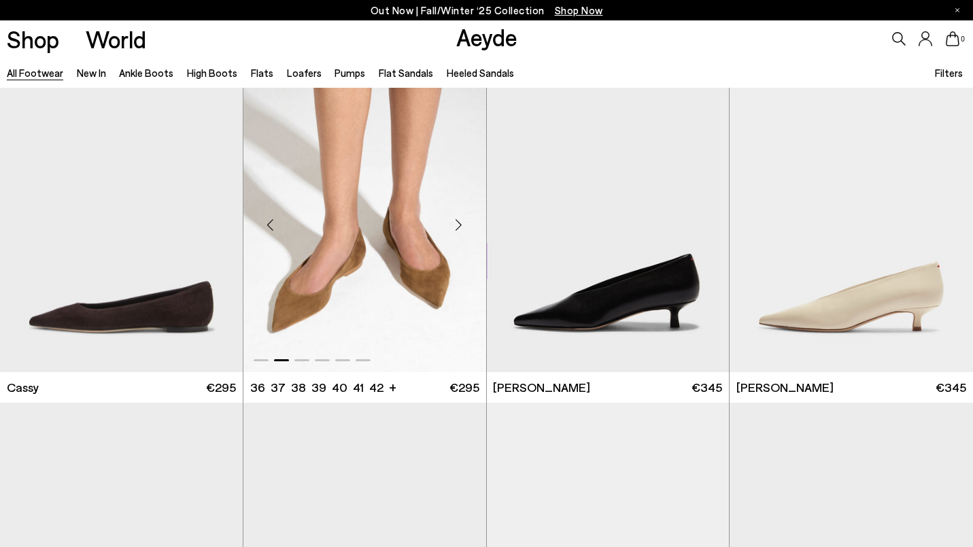
scroll to position [16316, 0]
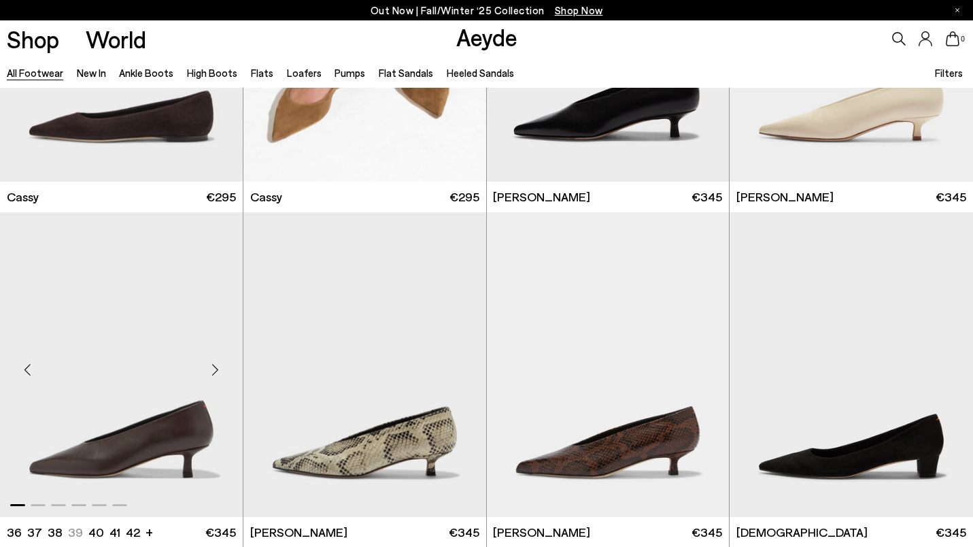
click at [214, 370] on div "Next slide" at bounding box center [215, 369] width 41 height 41
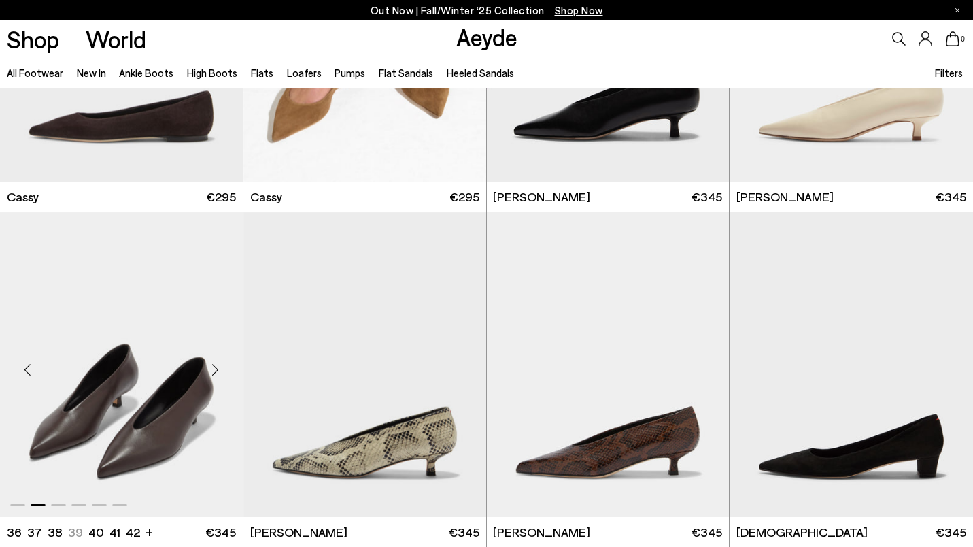
click at [214, 370] on div "Next slide" at bounding box center [215, 369] width 41 height 41
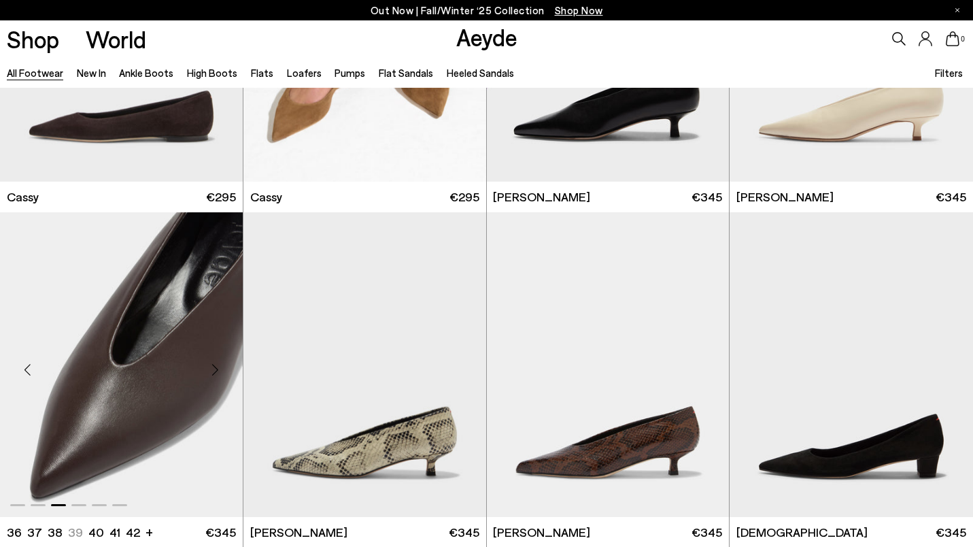
click at [214, 370] on div "Next slide" at bounding box center [215, 369] width 41 height 41
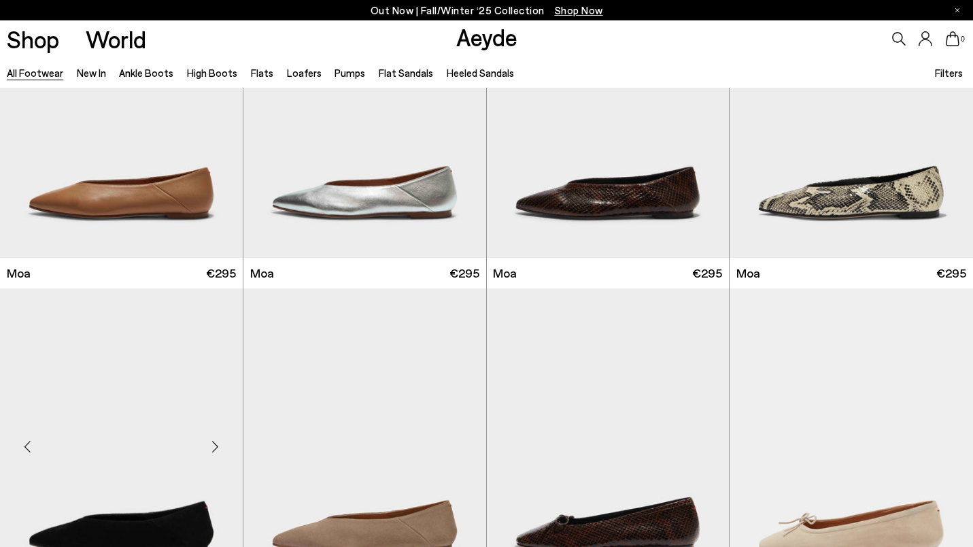
scroll to position [17694, 0]
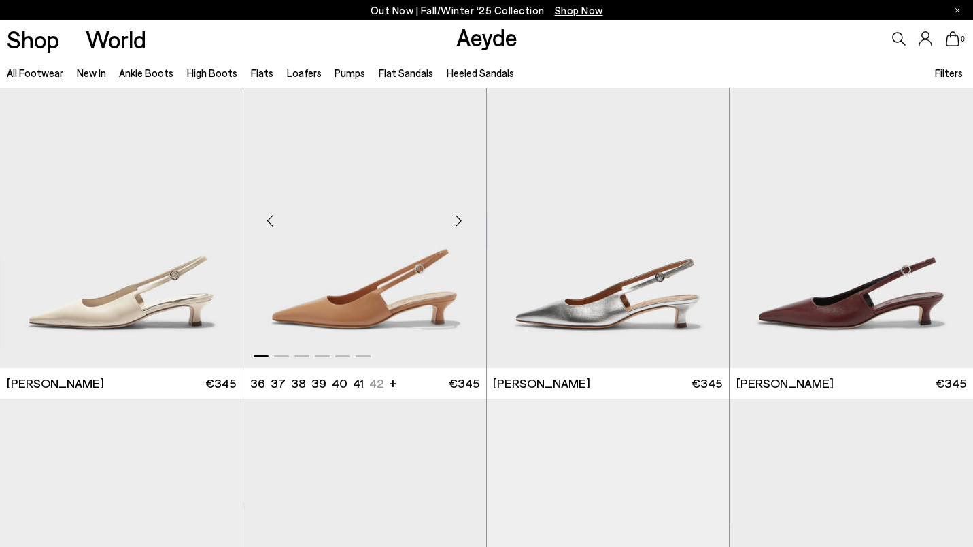
scroll to position [20612, 0]
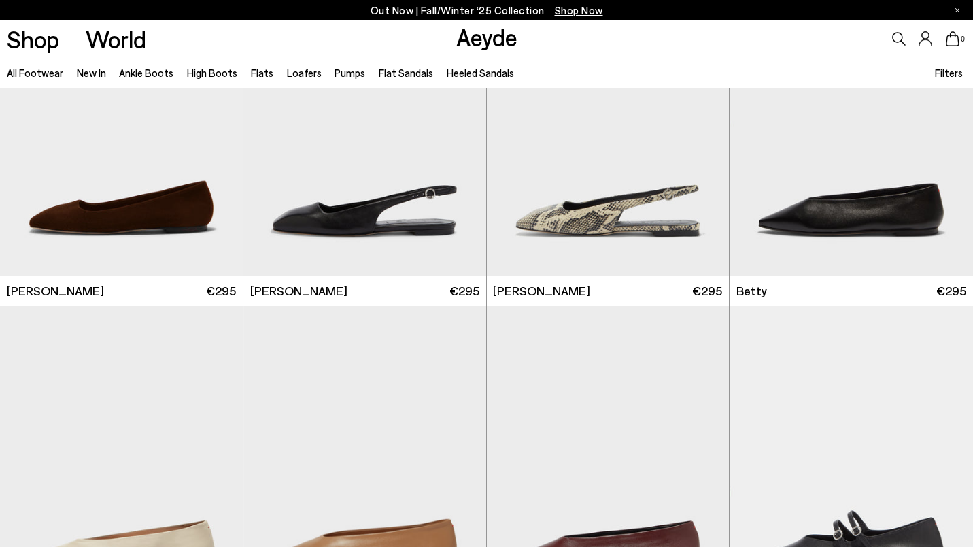
scroll to position [22193, 0]
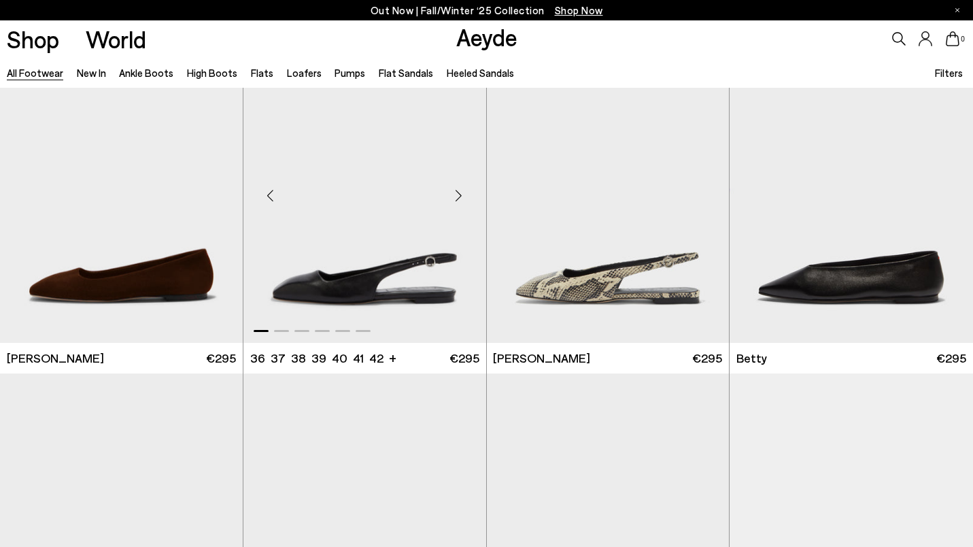
click at [458, 192] on div "Next slide" at bounding box center [458, 195] width 41 height 41
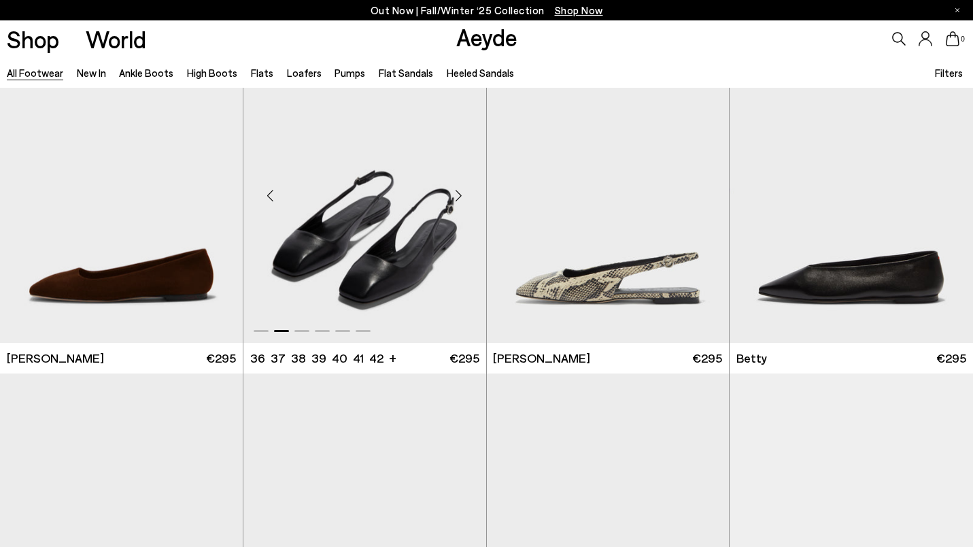
click at [458, 192] on div "Next slide" at bounding box center [458, 195] width 41 height 41
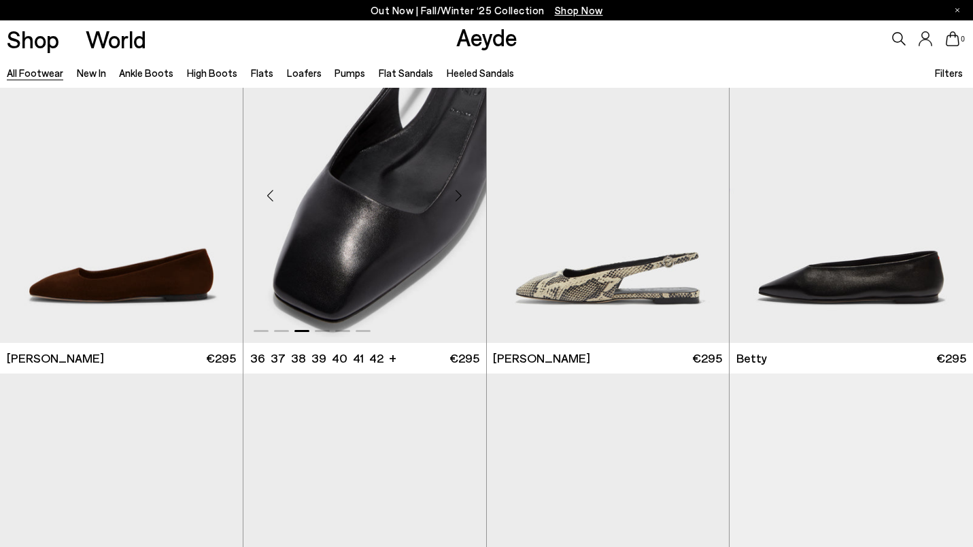
click at [458, 192] on div "Next slide" at bounding box center [458, 195] width 41 height 41
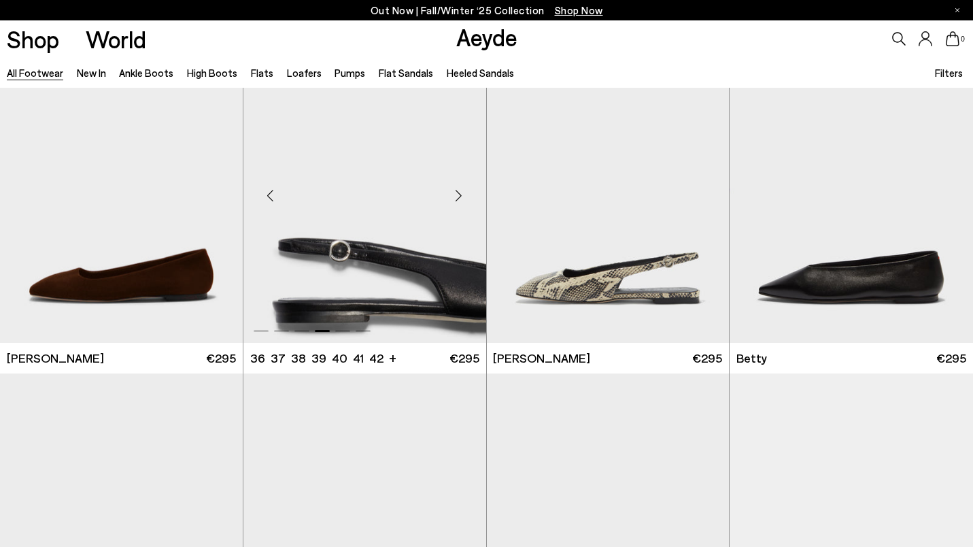
click at [458, 192] on div "Next slide" at bounding box center [458, 195] width 41 height 41
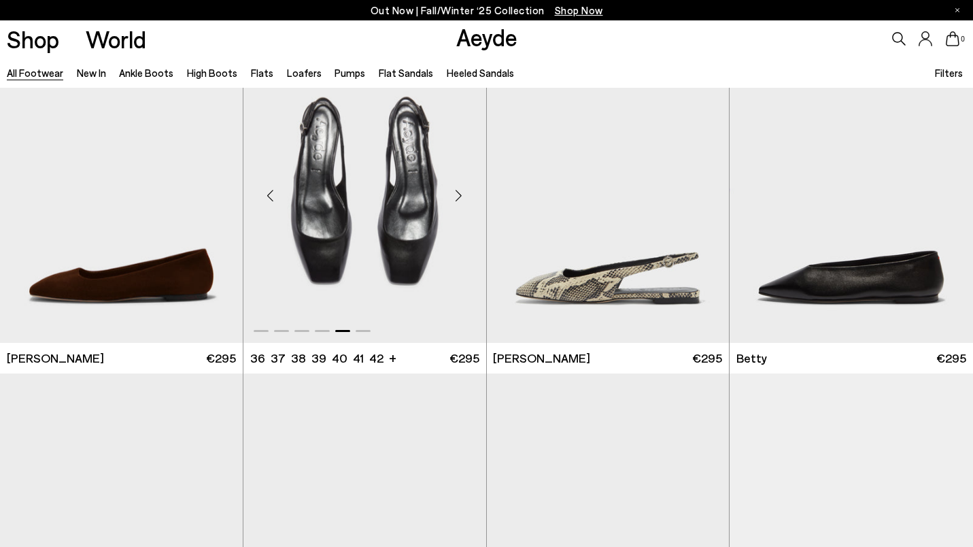
click at [458, 192] on div "Next slide" at bounding box center [458, 195] width 41 height 41
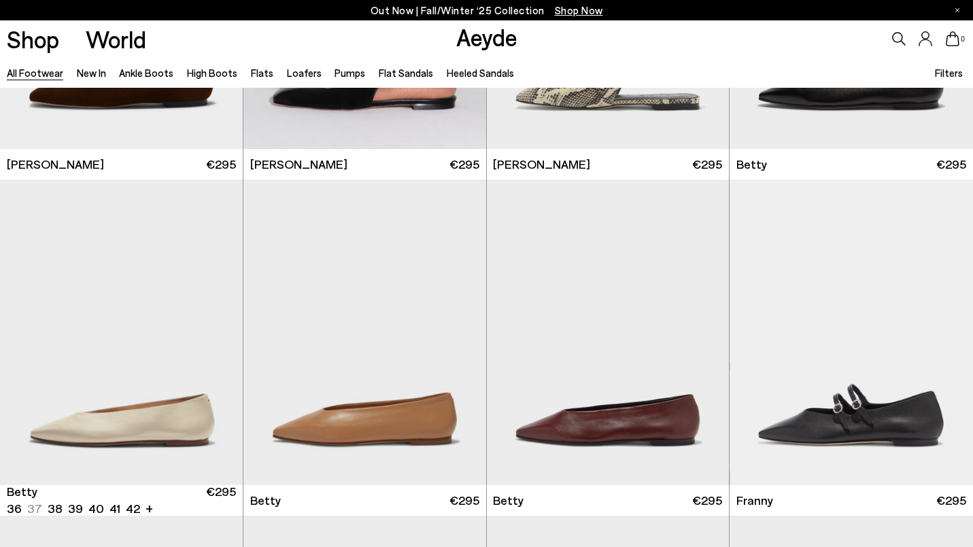
scroll to position [22842, 0]
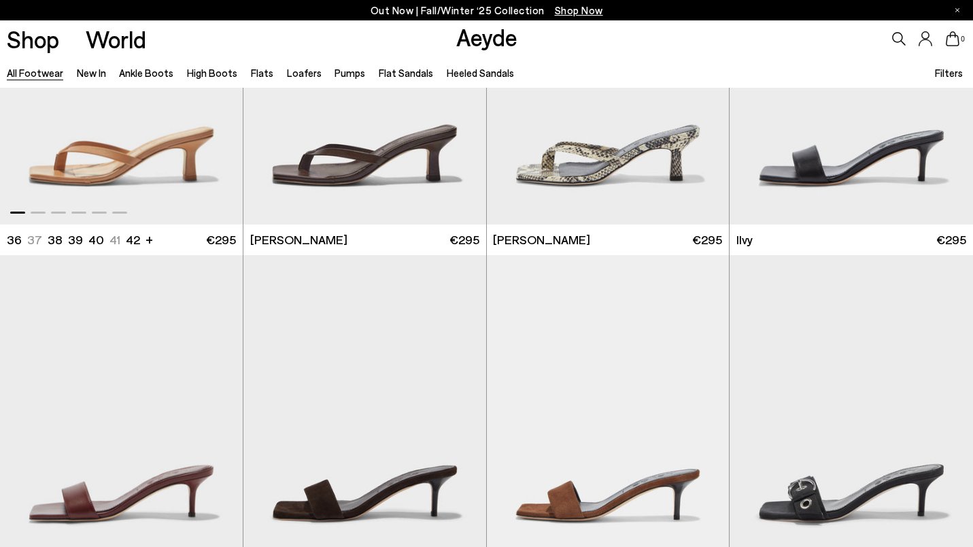
scroll to position [24423, 0]
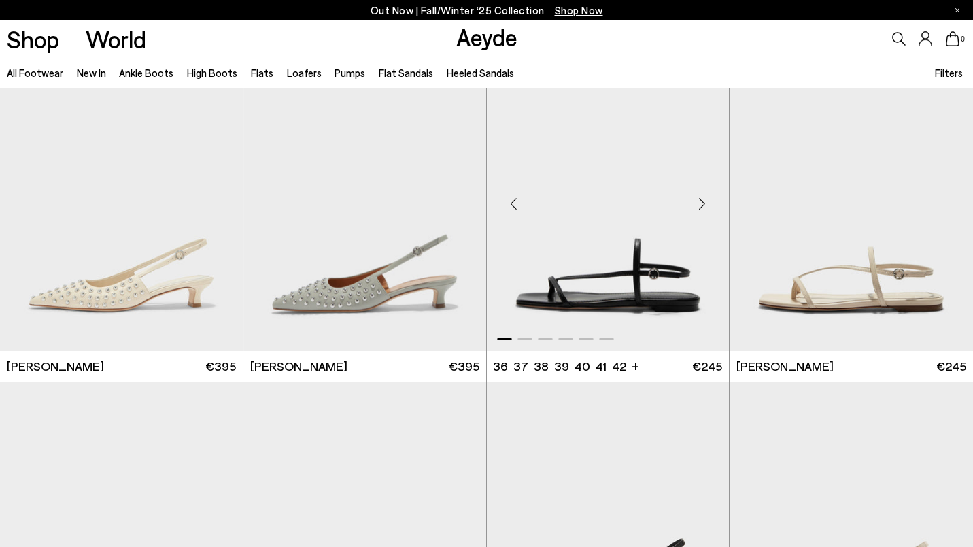
scroll to position [26013, 0]
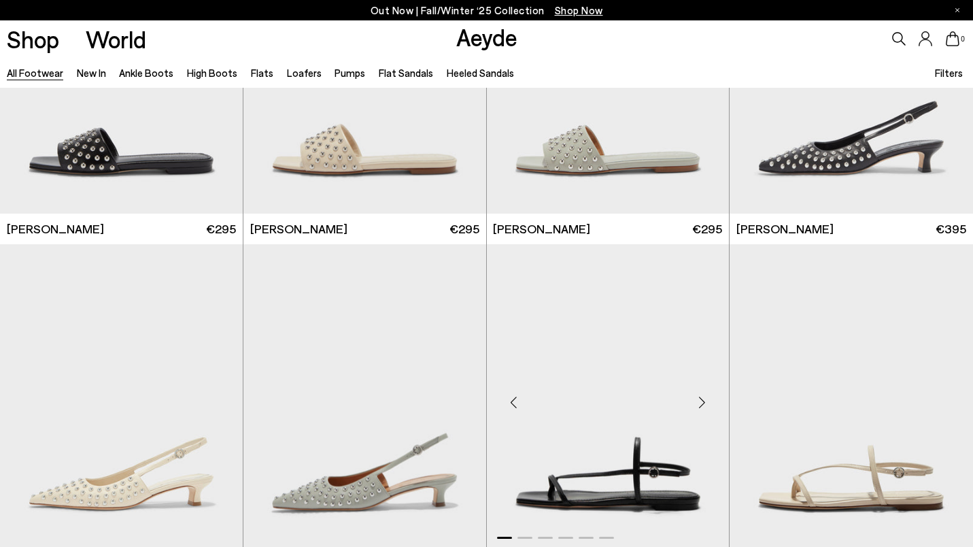
click at [701, 400] on div "Next slide" at bounding box center [701, 402] width 41 height 41
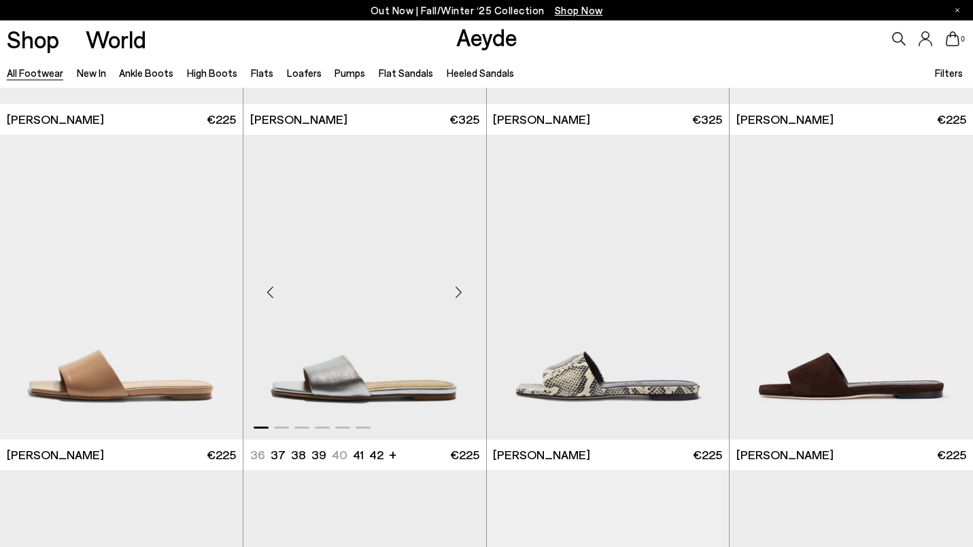
scroll to position [27579, 0]
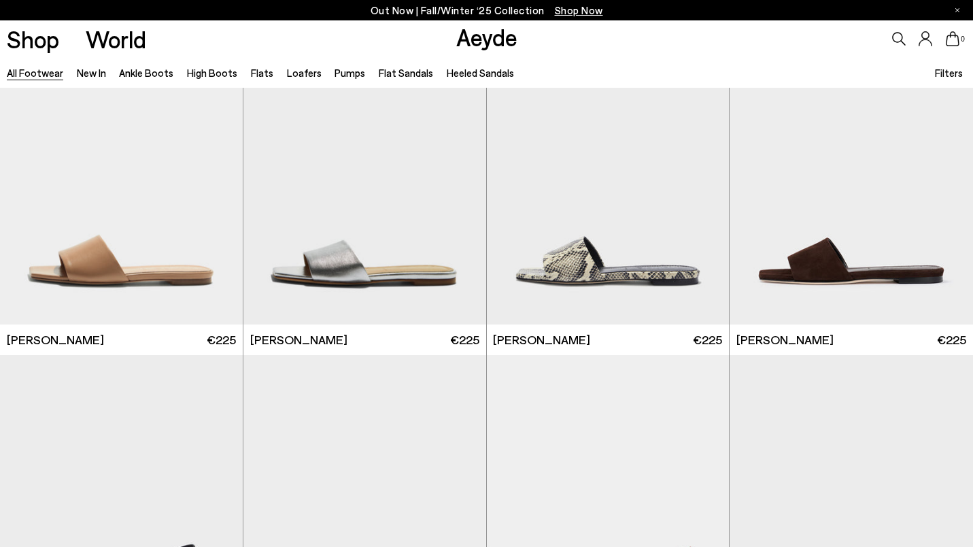
scroll to position [28948, 0]
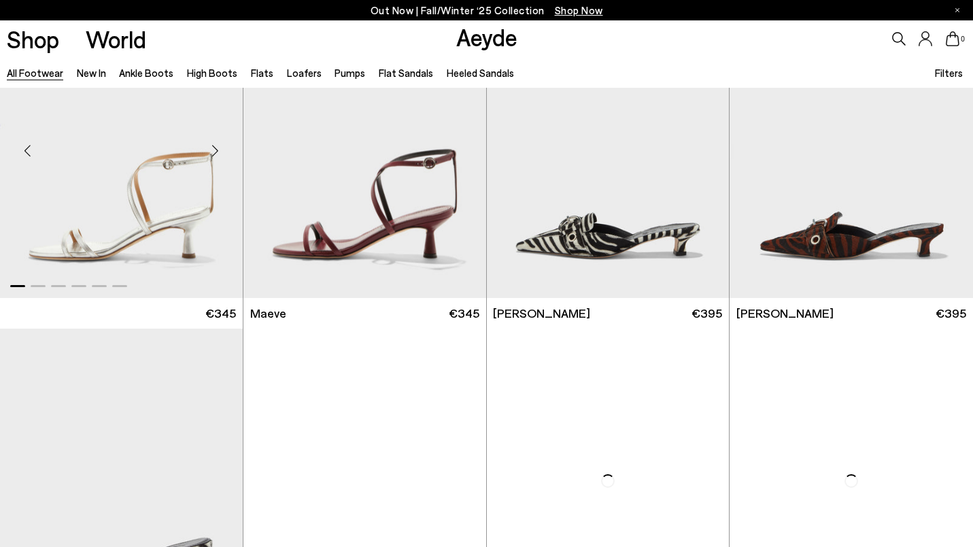
click at [215, 171] on div "Next slide" at bounding box center [215, 150] width 41 height 41
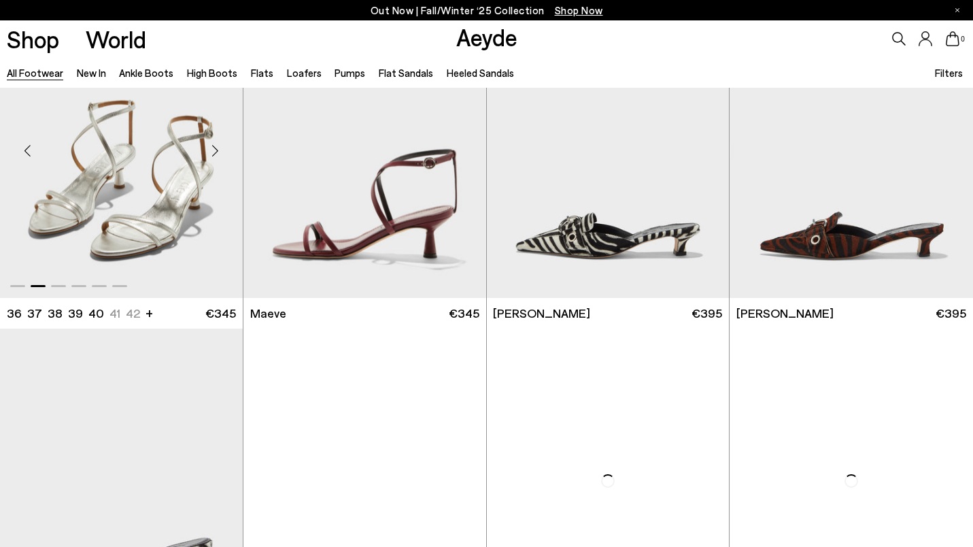
click at [215, 171] on div "Next slide" at bounding box center [215, 150] width 41 height 41
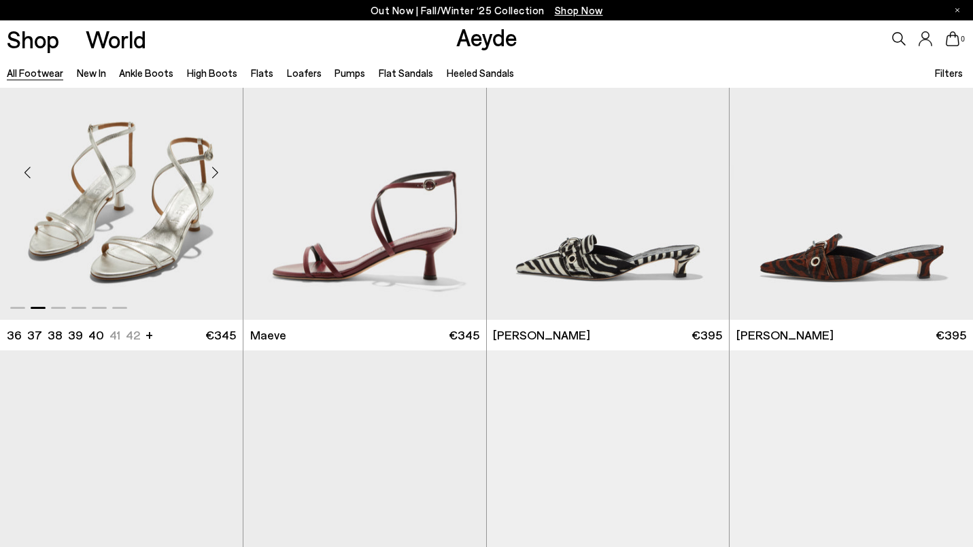
click at [215, 171] on div "Next slide" at bounding box center [215, 172] width 41 height 41
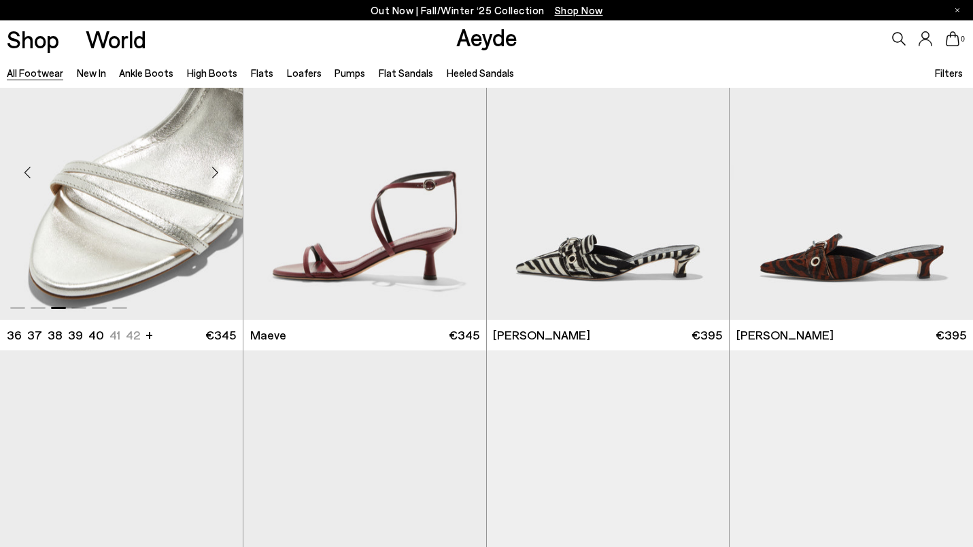
click at [215, 171] on div "Next slide" at bounding box center [215, 172] width 41 height 41
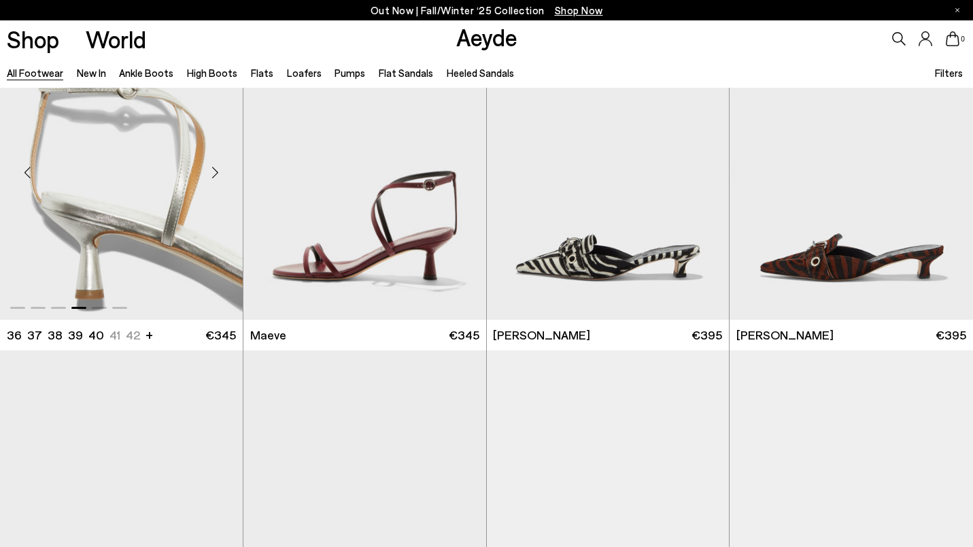
click at [215, 171] on div "Next slide" at bounding box center [215, 172] width 41 height 41
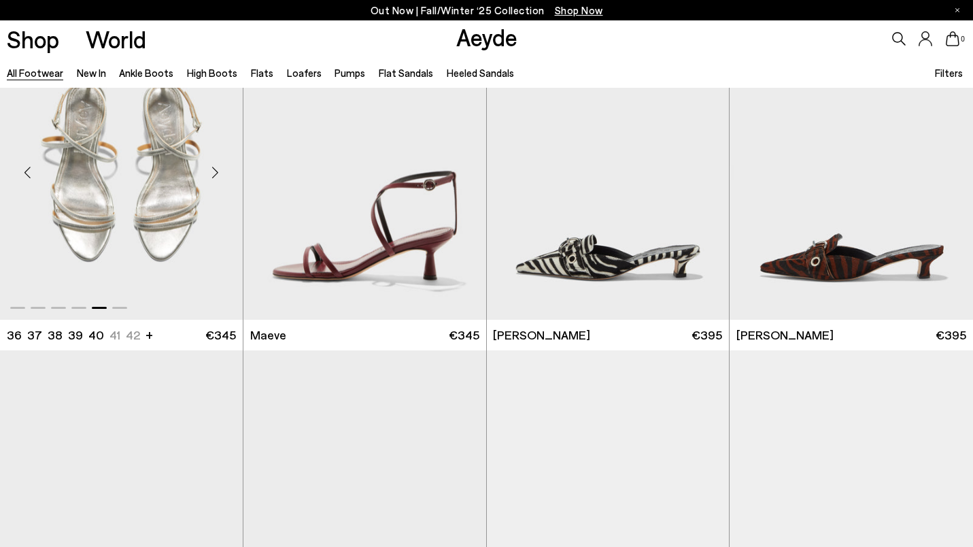
click at [215, 171] on div "Next slide" at bounding box center [215, 172] width 41 height 41
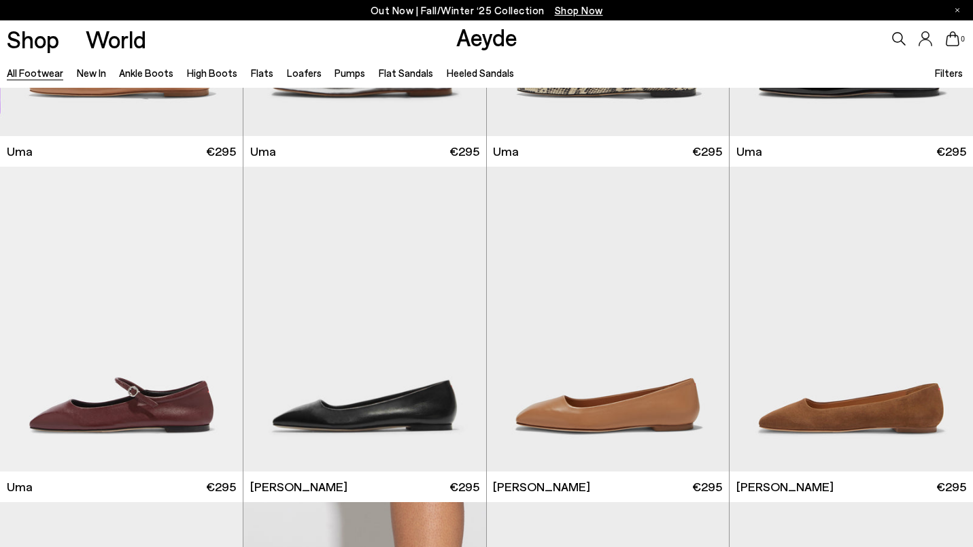
scroll to position [9747, 0]
